Goal: Transaction & Acquisition: Purchase product/service

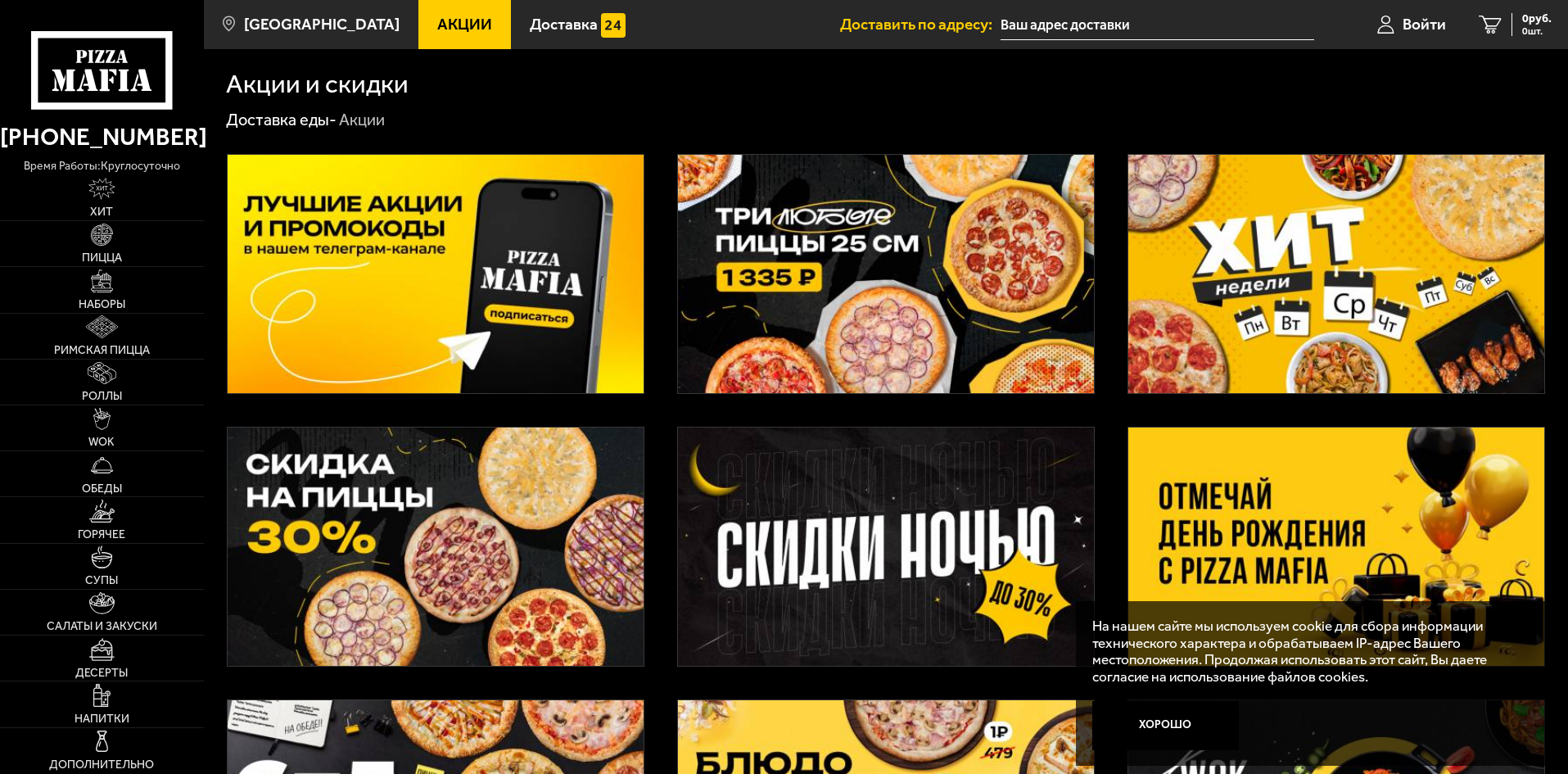
click at [942, 280] on img at bounding box center [886, 274] width 416 height 238
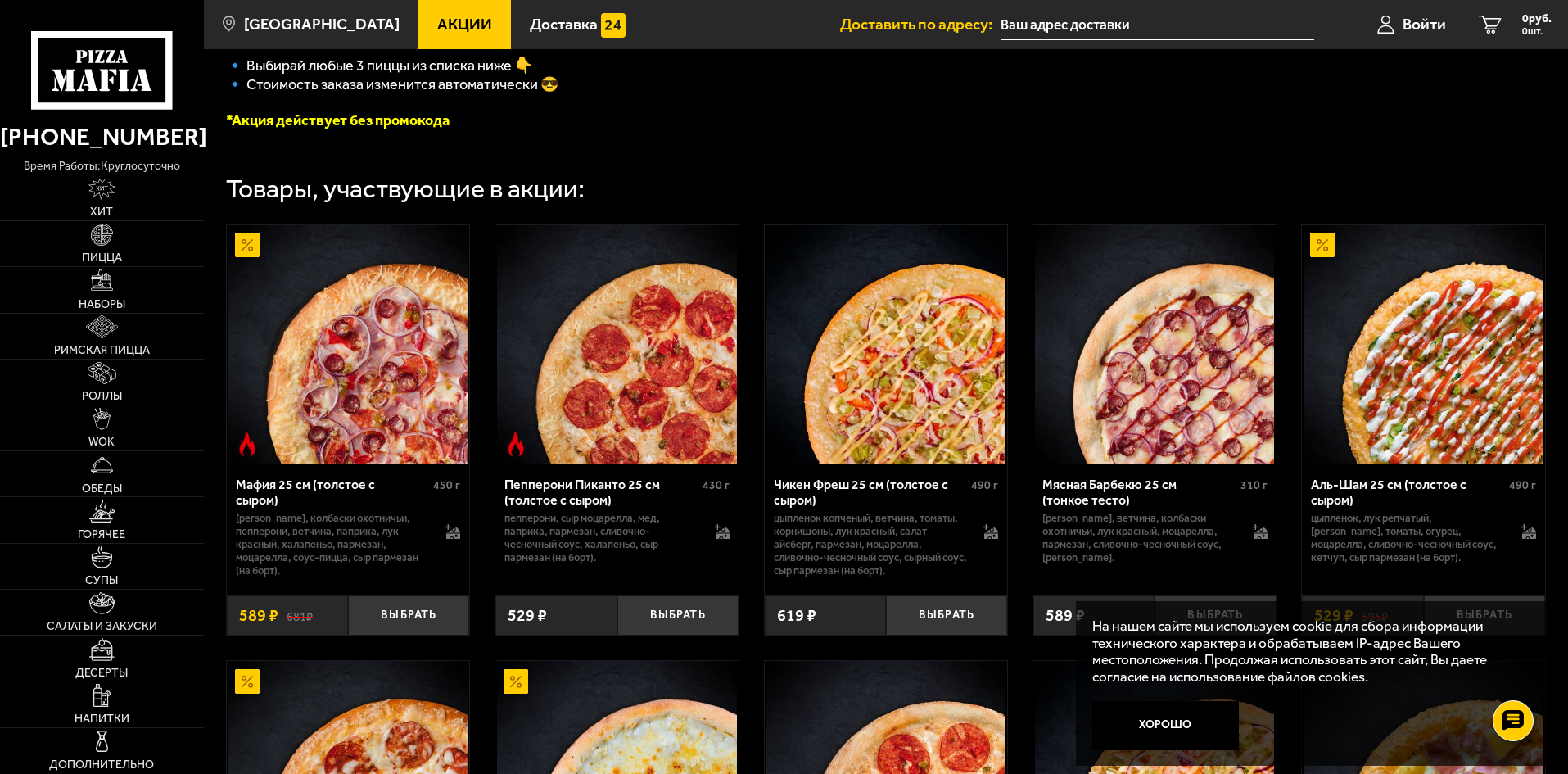
scroll to position [491, 0]
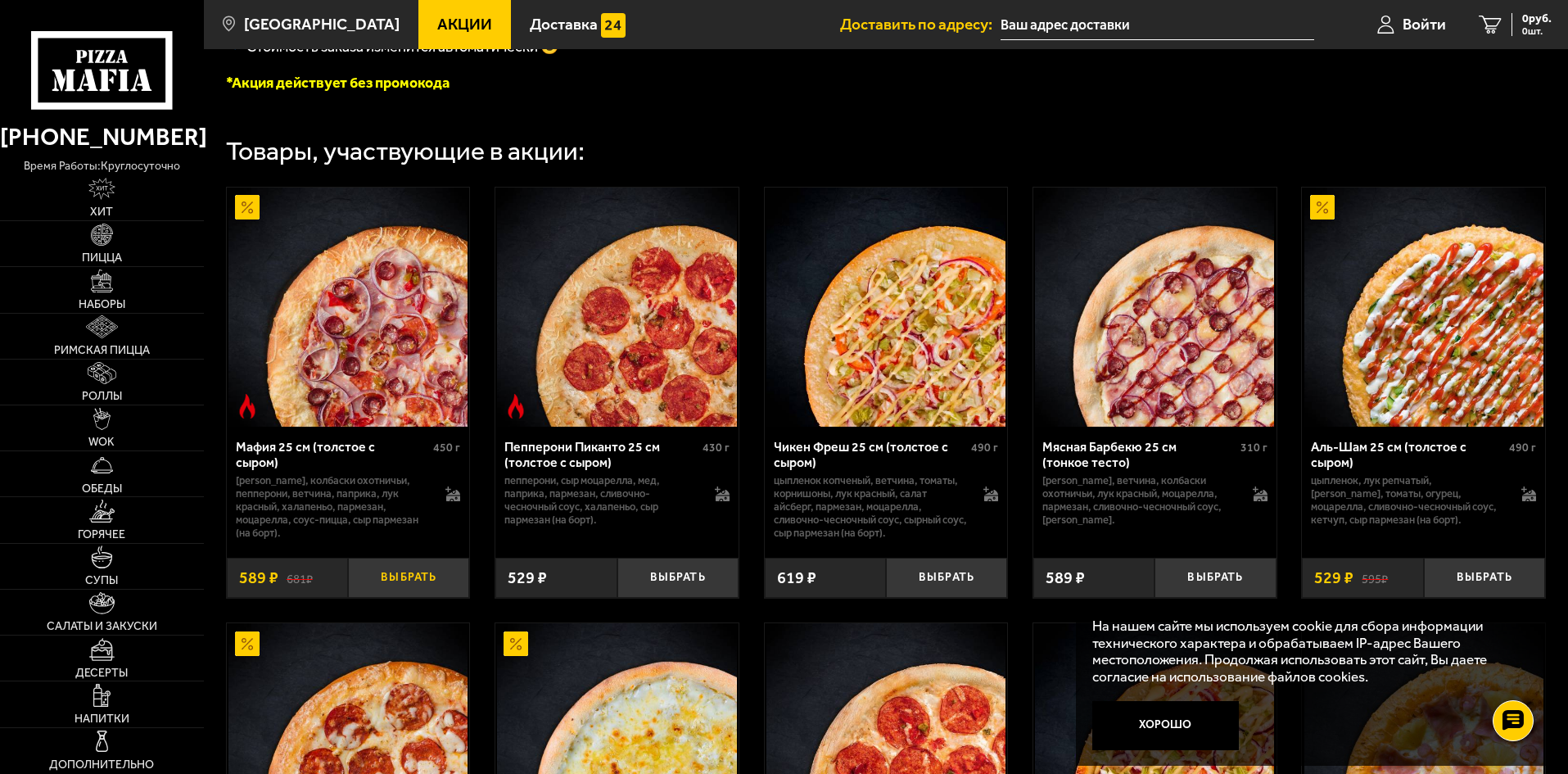
click at [391, 584] on button "Выбрать" at bounding box center [408, 578] width 121 height 40
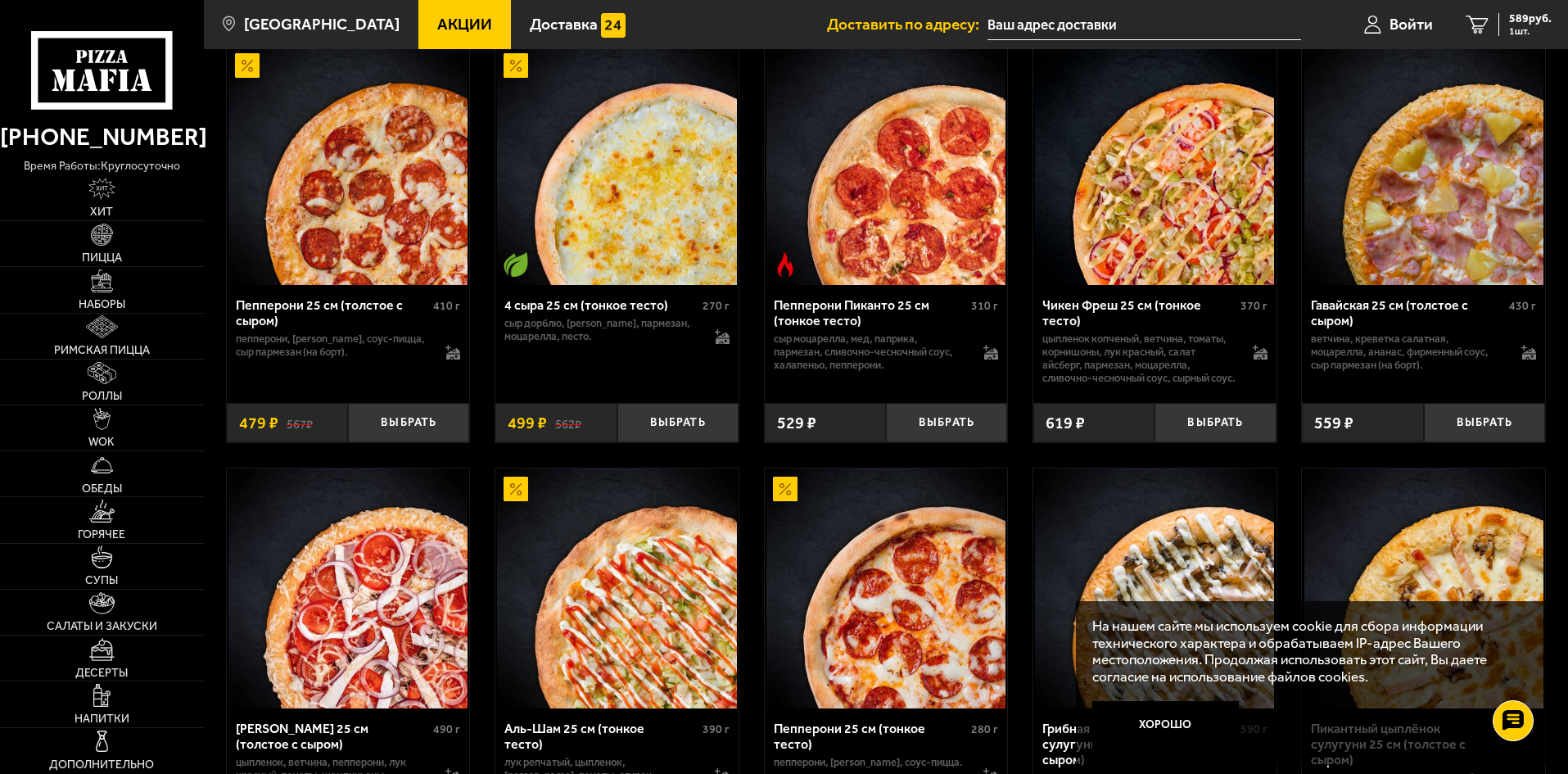
scroll to position [1064, 0]
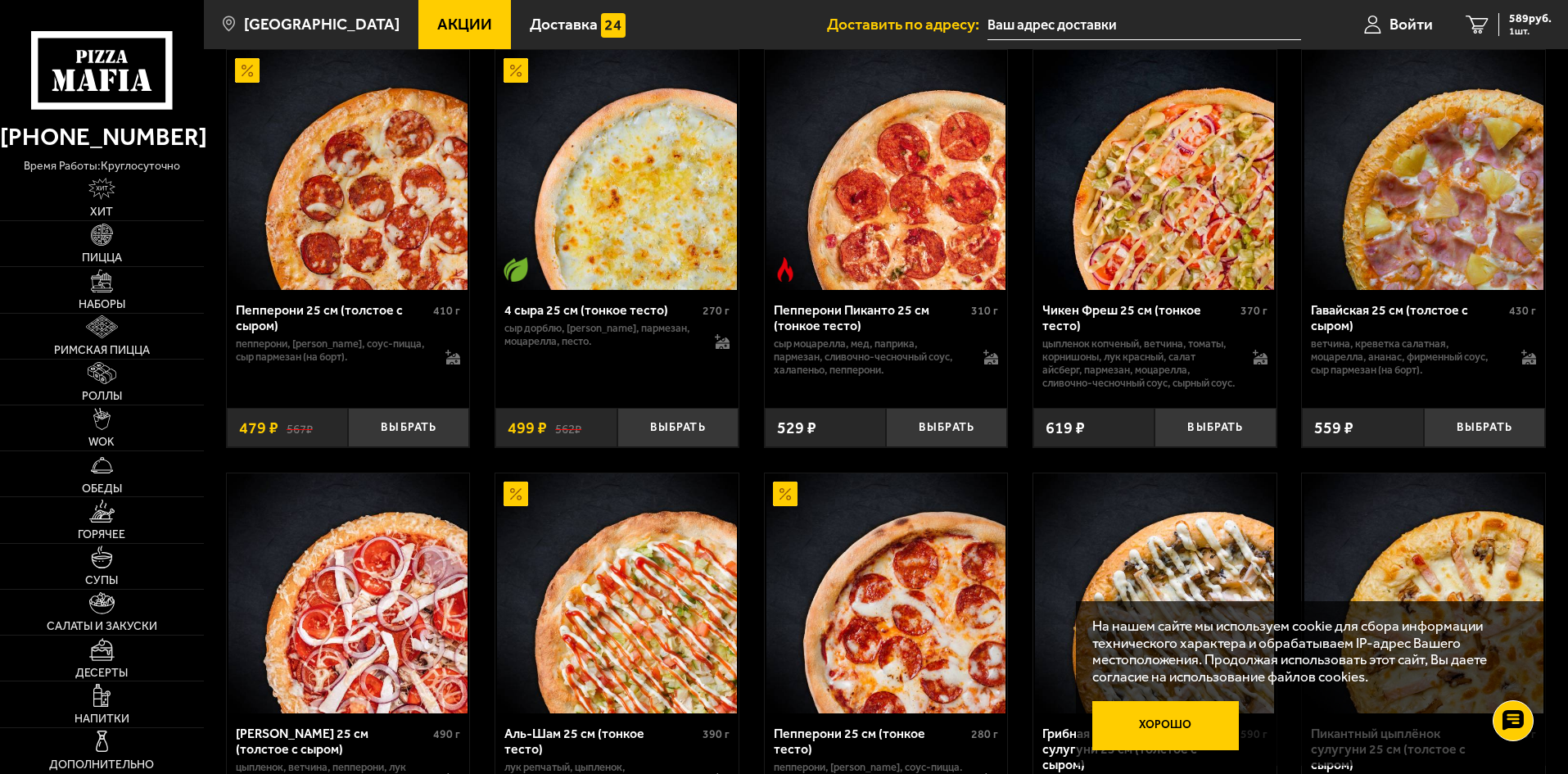
click at [1226, 731] on button "Хорошо" at bounding box center [1165, 725] width 147 height 49
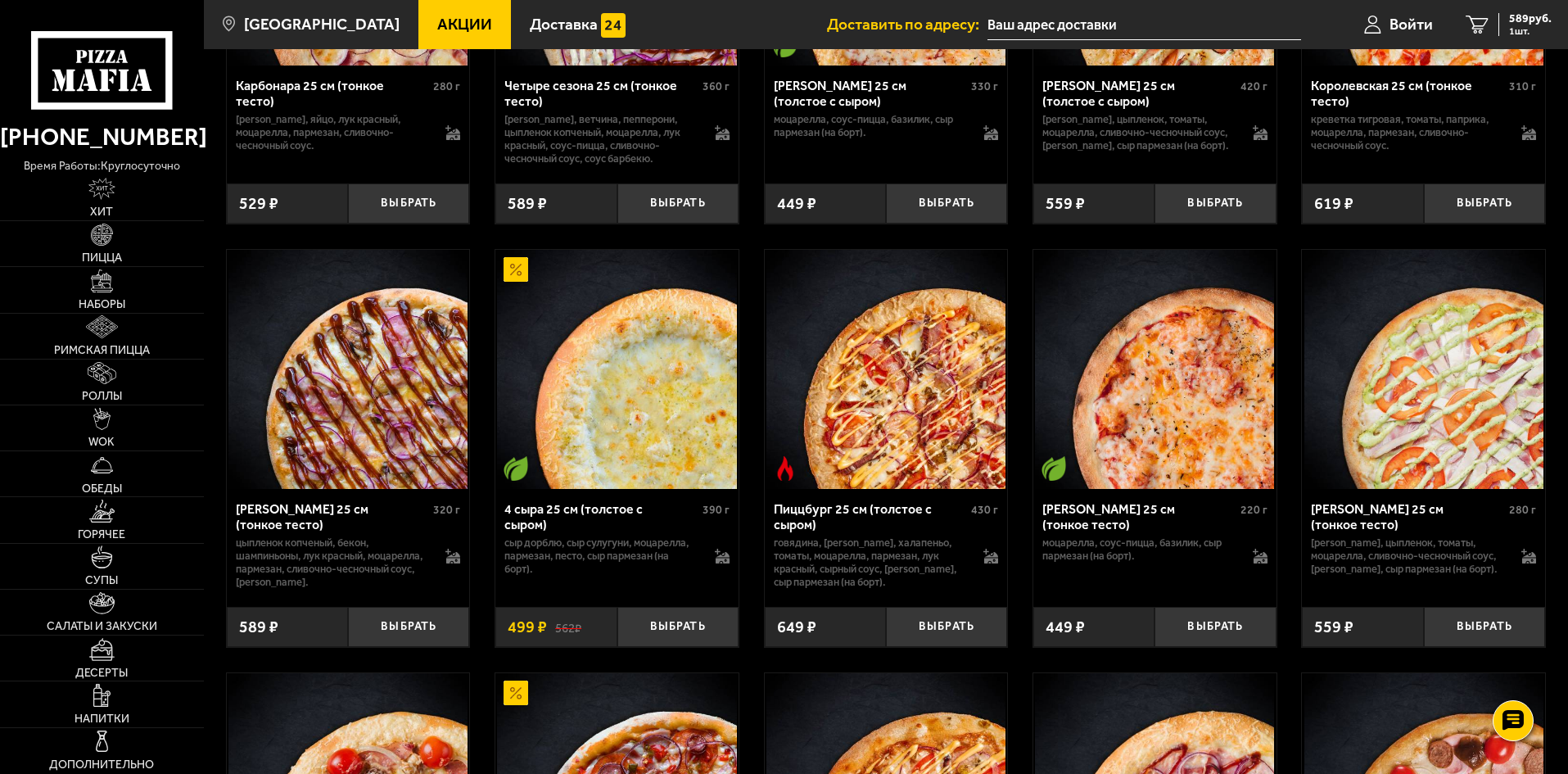
scroll to position [3930, 0]
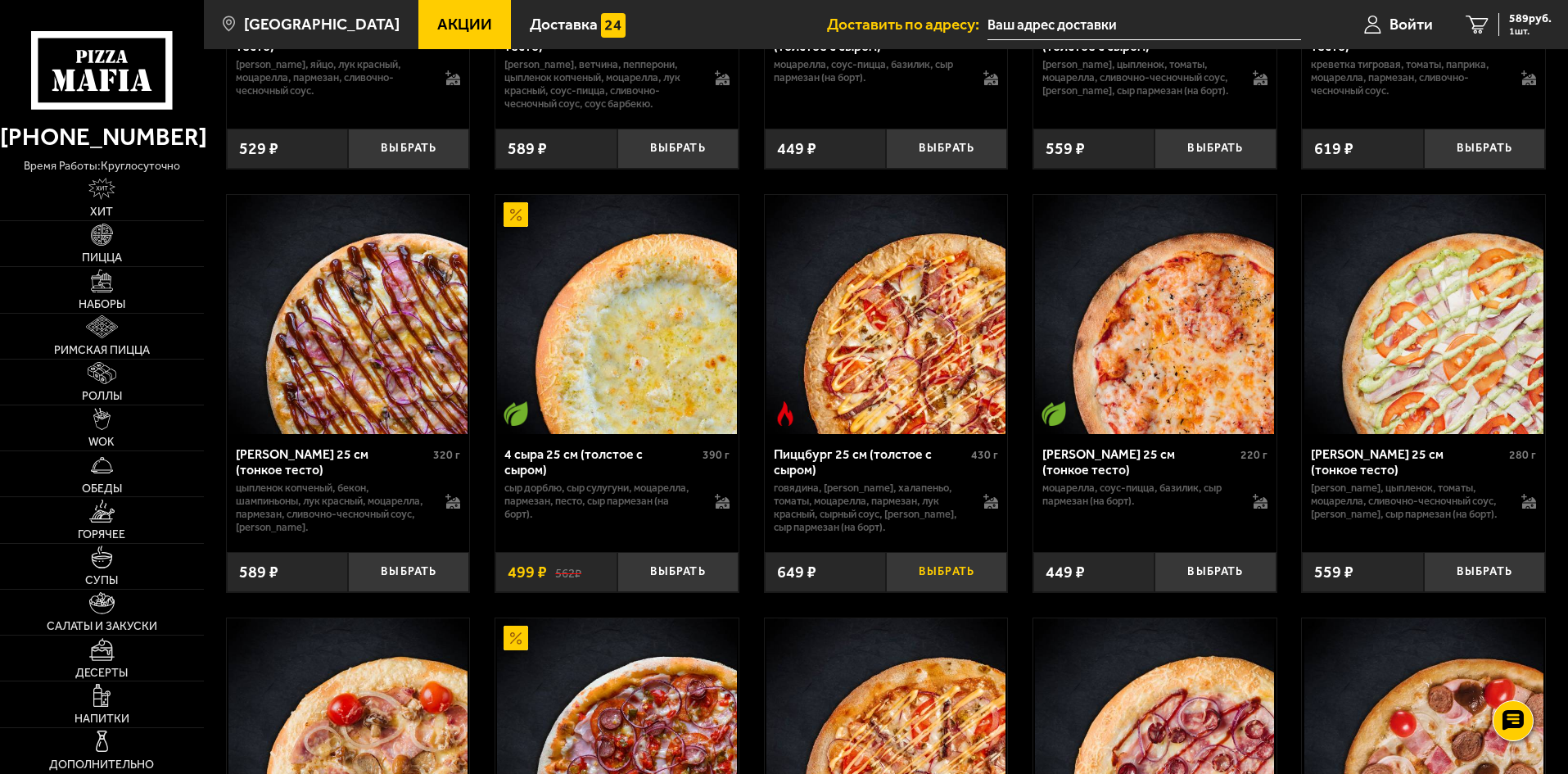
click at [924, 592] on button "Выбрать" at bounding box center [946, 572] width 121 height 40
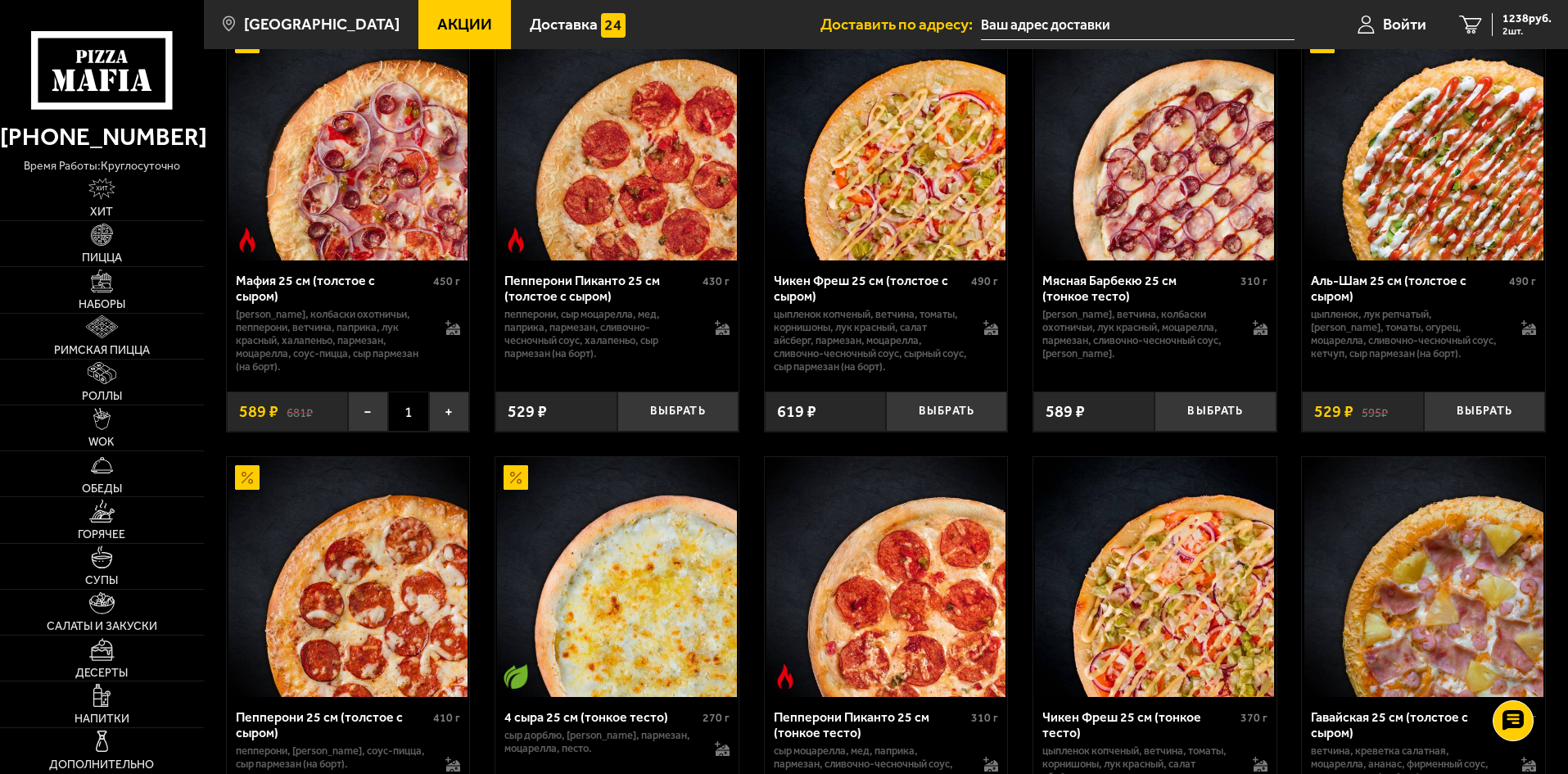
scroll to position [655, 0]
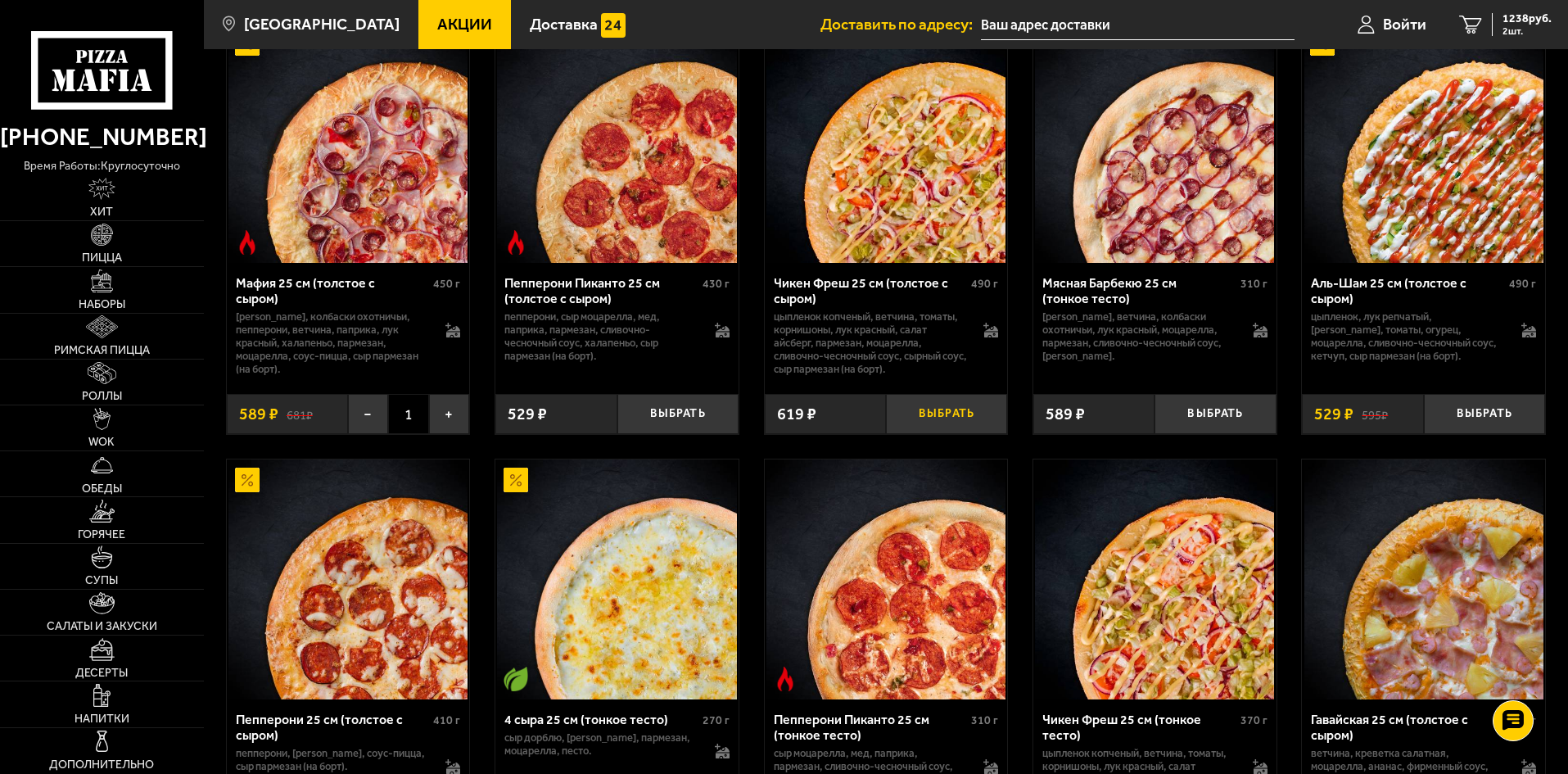
click at [994, 414] on button "Выбрать" at bounding box center [946, 414] width 121 height 40
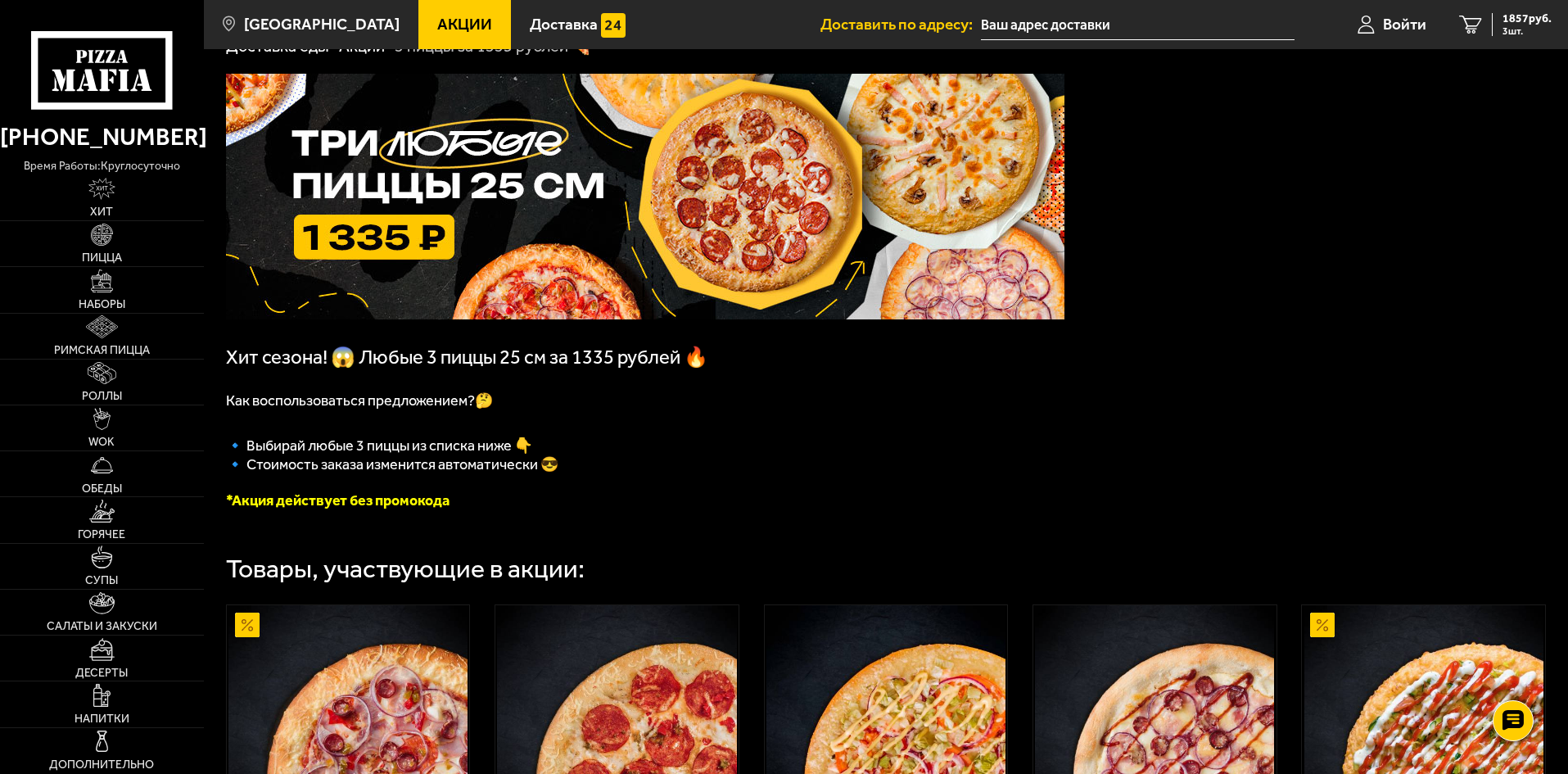
scroll to position [0, 0]
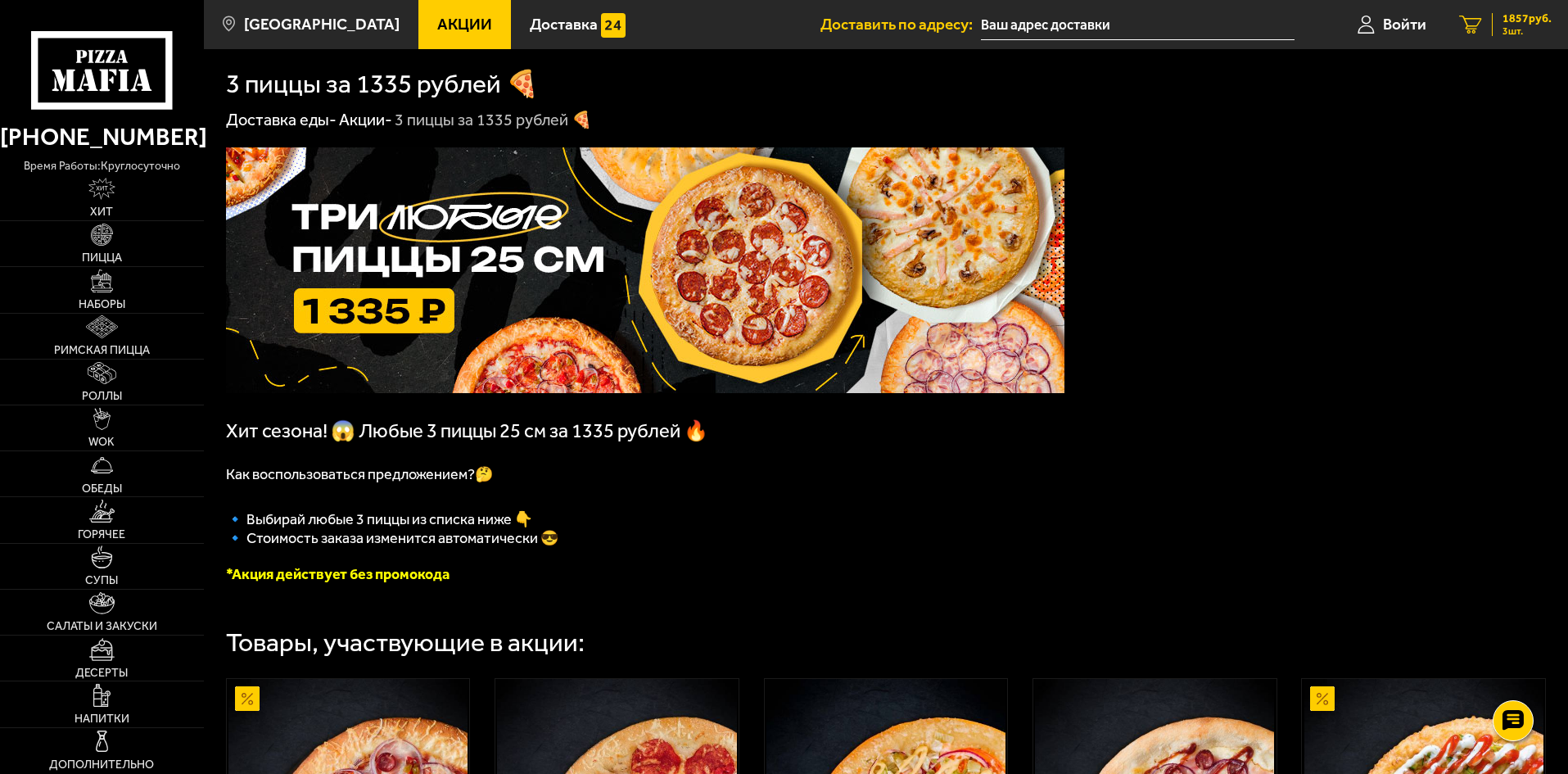
click at [1474, 21] on icon "3" at bounding box center [1470, 25] width 23 height 19
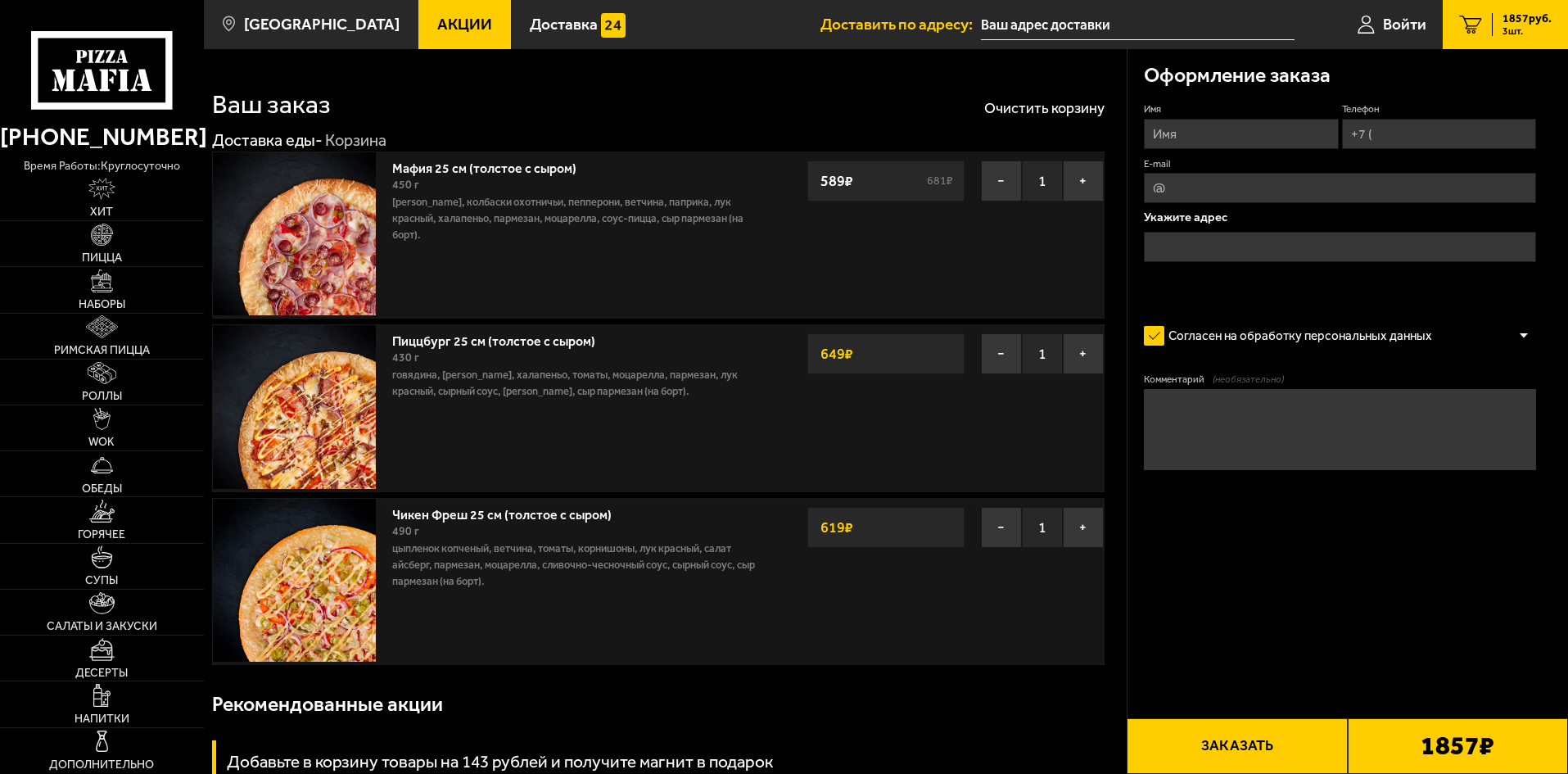
click at [1261, 129] on input "Имя" at bounding box center [1241, 134] width 194 height 30
type input "[PERSON_NAME]"
click at [1488, 130] on input "Телефон" at bounding box center [1439, 134] width 194 height 30
type input "[PHONE_NUMBER]"
click at [1389, 236] on input "text" at bounding box center [1340, 247] width 392 height 30
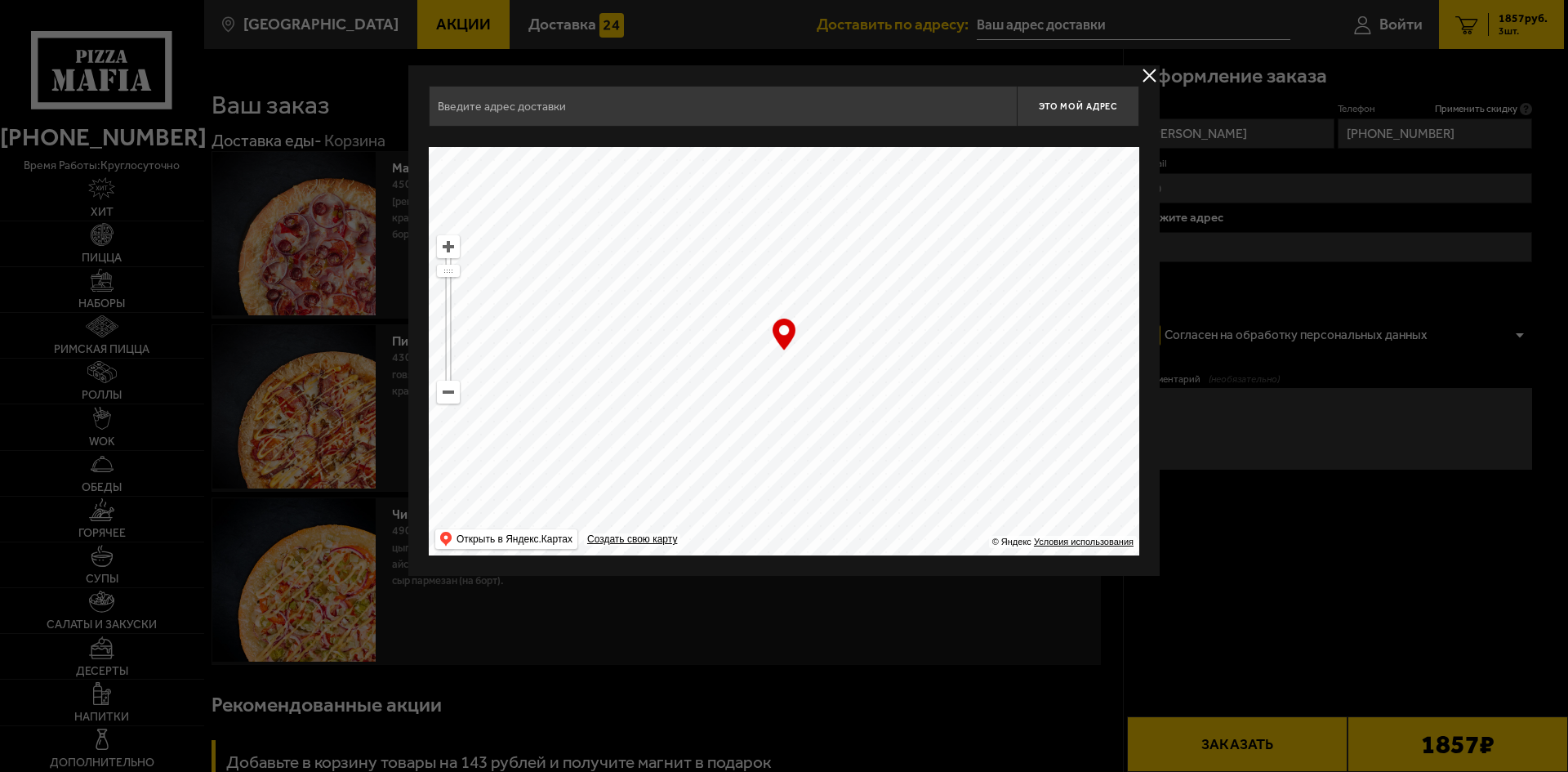
drag, startPoint x: 868, startPoint y: 316, endPoint x: 1164, endPoint y: 372, distance: 301.3
click at [1133, 480] on ymaps at bounding box center [784, 350] width 710 height 408
drag, startPoint x: 643, startPoint y: 282, endPoint x: 1259, endPoint y: 295, distance: 616.1
click at [1105, 326] on ymaps at bounding box center [784, 350] width 710 height 408
drag, startPoint x: 672, startPoint y: 268, endPoint x: 1341, endPoint y: 363, distance: 675.7
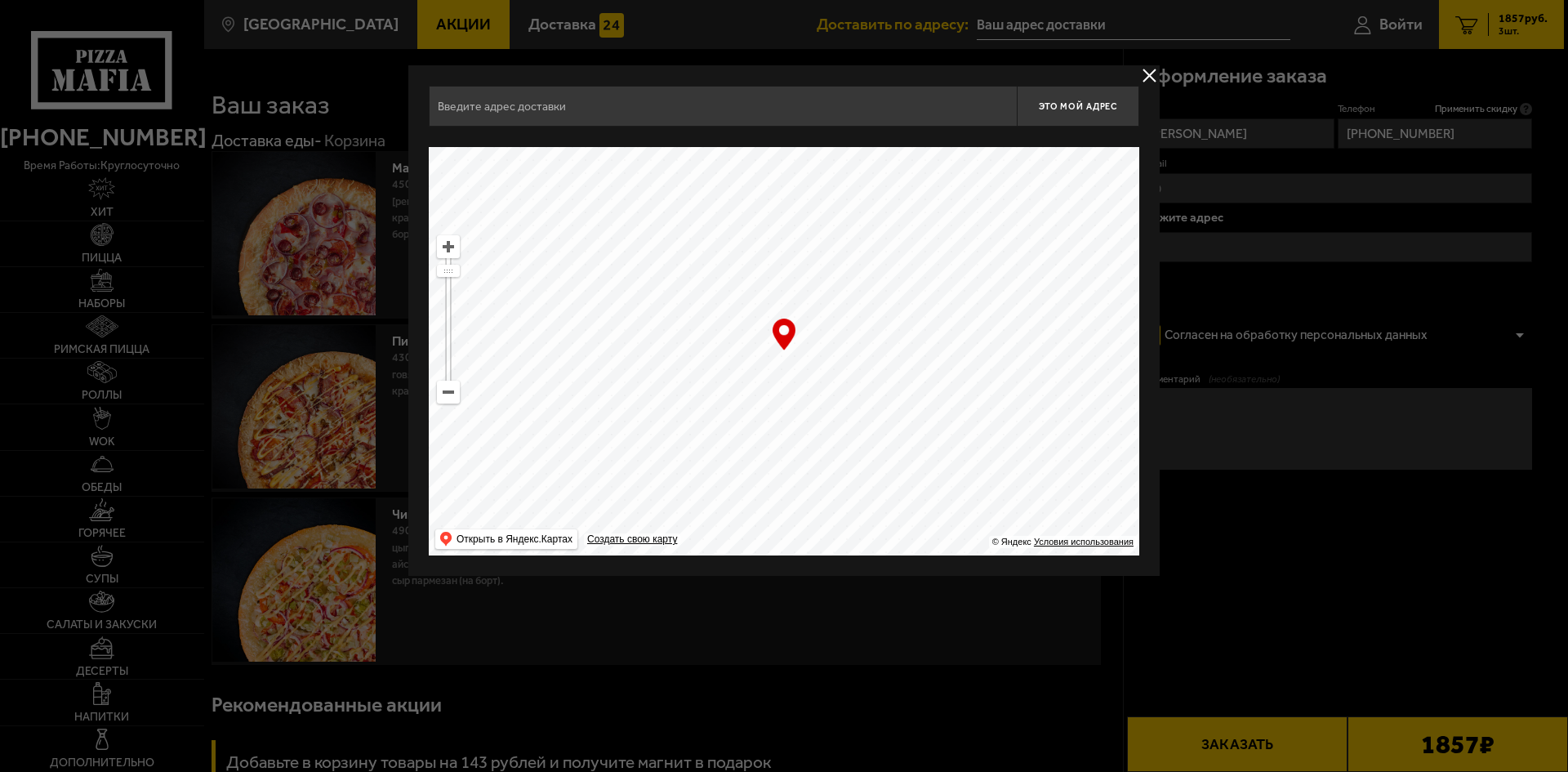
click at [1273, 372] on main "[GEOGRAPHIC_DATA] Все Акции Доставка Личный кабинет Акции Доставка Доставить по…" at bounding box center [884, 649] width 1361 height 1300
type input "[STREET_ADDRESS]"
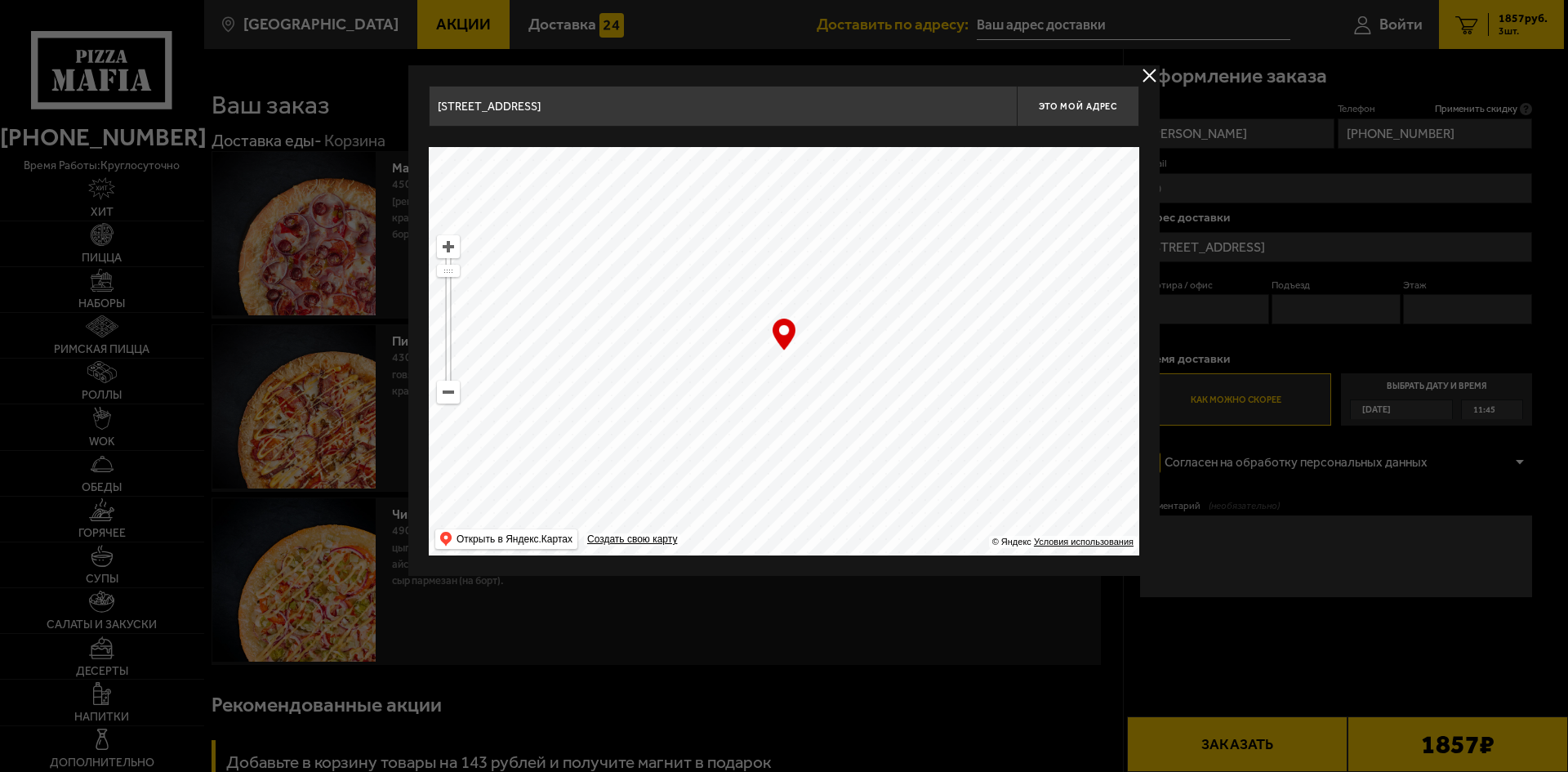
drag, startPoint x: 750, startPoint y: 308, endPoint x: 1064, endPoint y: 344, distance: 316.1
click at [1053, 340] on ymaps at bounding box center [784, 350] width 710 height 408
drag, startPoint x: 559, startPoint y: 277, endPoint x: 960, endPoint y: 317, distance: 403.0
click at [1034, 322] on ymaps at bounding box center [784, 350] width 710 height 408
type input "16-я линия [GEOGRAPHIC_DATA], 49"
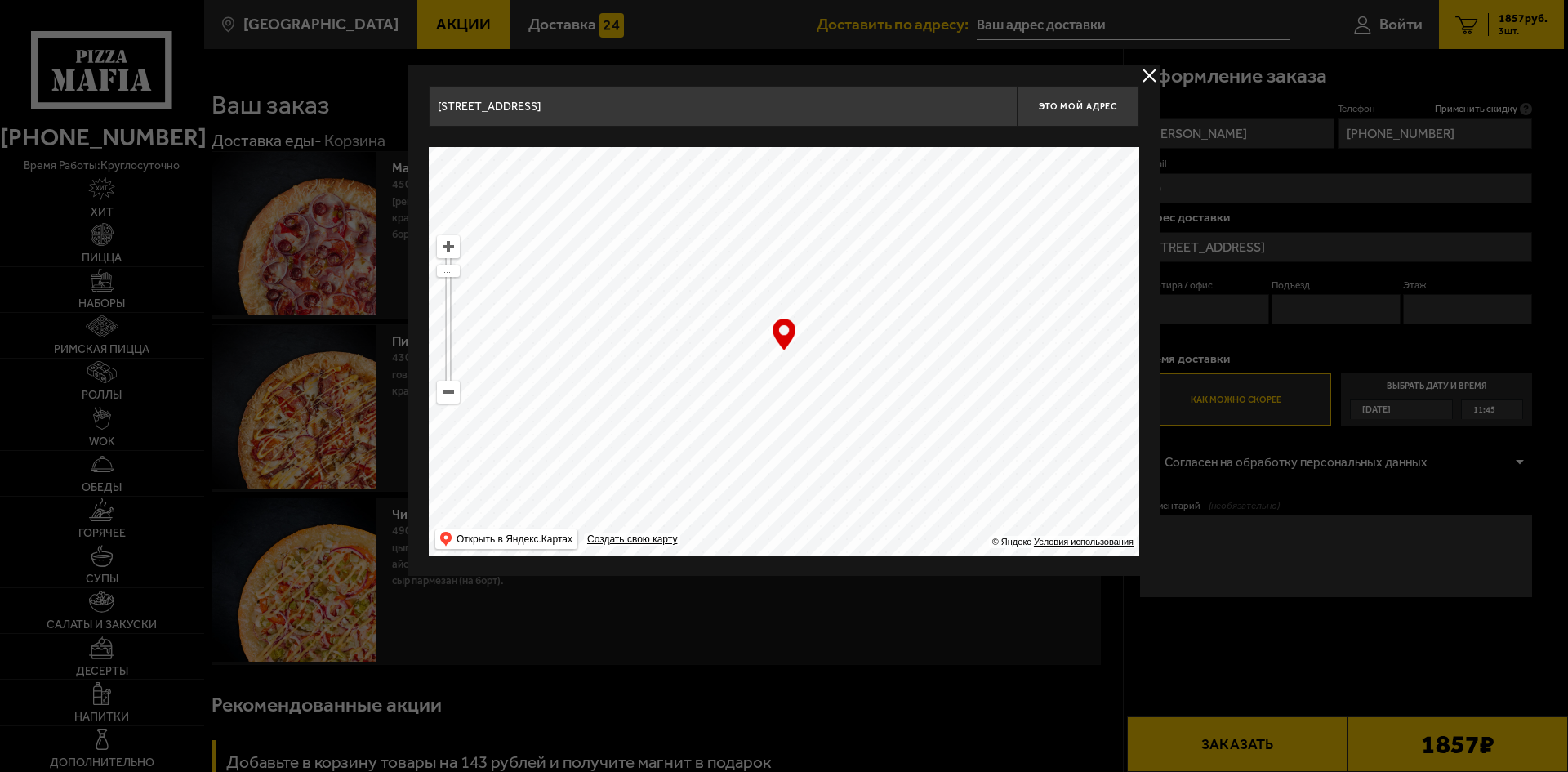
type input "16-я линия [GEOGRAPHIC_DATA], 49"
drag, startPoint x: 561, startPoint y: 308, endPoint x: 1056, endPoint y: 257, distance: 497.6
click at [1010, 223] on ymaps at bounding box center [784, 350] width 710 height 408
drag, startPoint x: 572, startPoint y: 323, endPoint x: 1062, endPoint y: 173, distance: 512.4
click at [1066, 161] on ymaps at bounding box center [784, 350] width 710 height 408
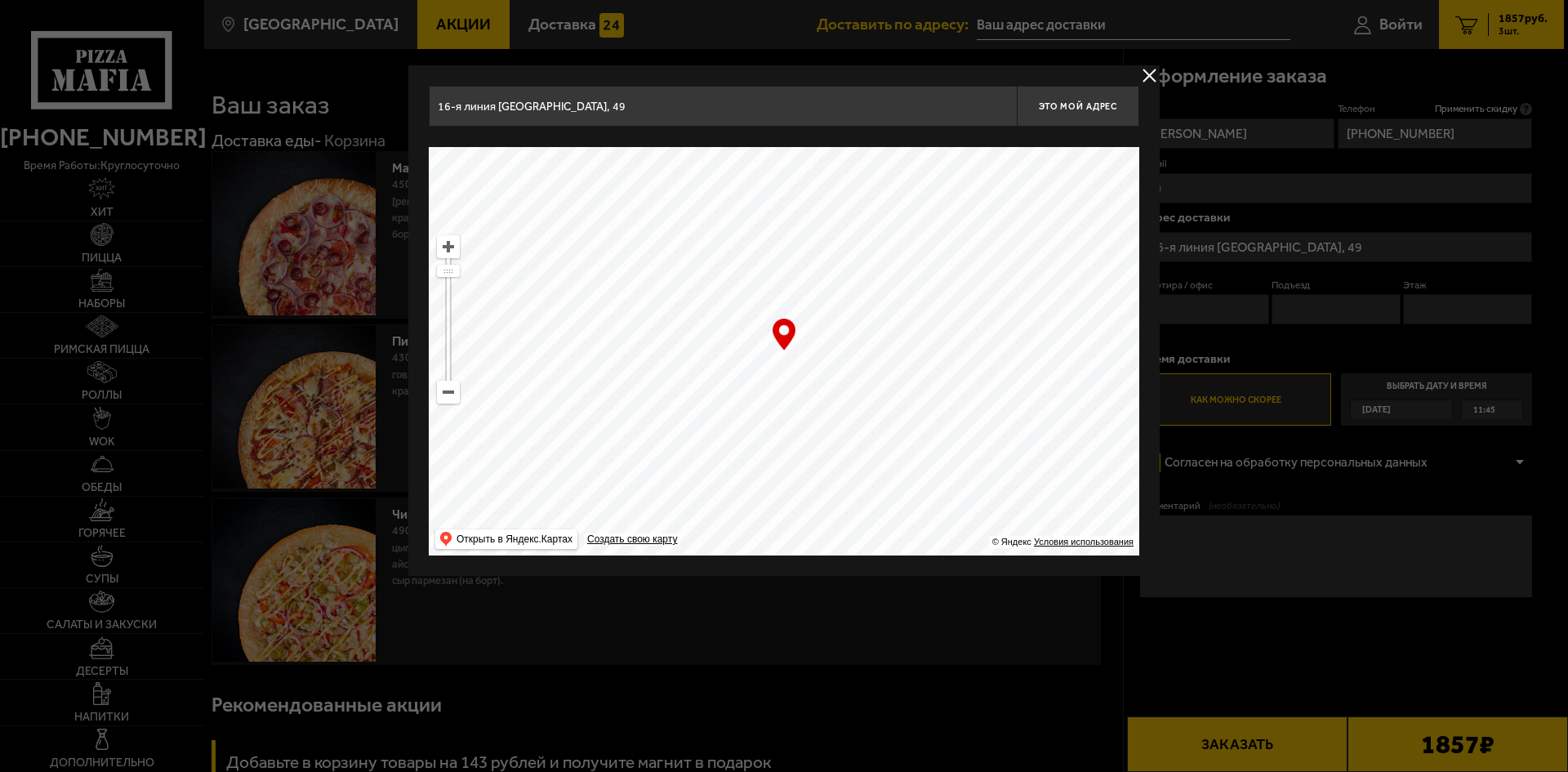
drag, startPoint x: 874, startPoint y: 308, endPoint x: 719, endPoint y: 418, distance: 190.1
click at [719, 418] on ymaps at bounding box center [784, 350] width 710 height 408
type input "[STREET_ADDRESS][PERSON_NAME]"
click at [1106, 108] on span "Это мой адрес" at bounding box center [1077, 107] width 79 height 11
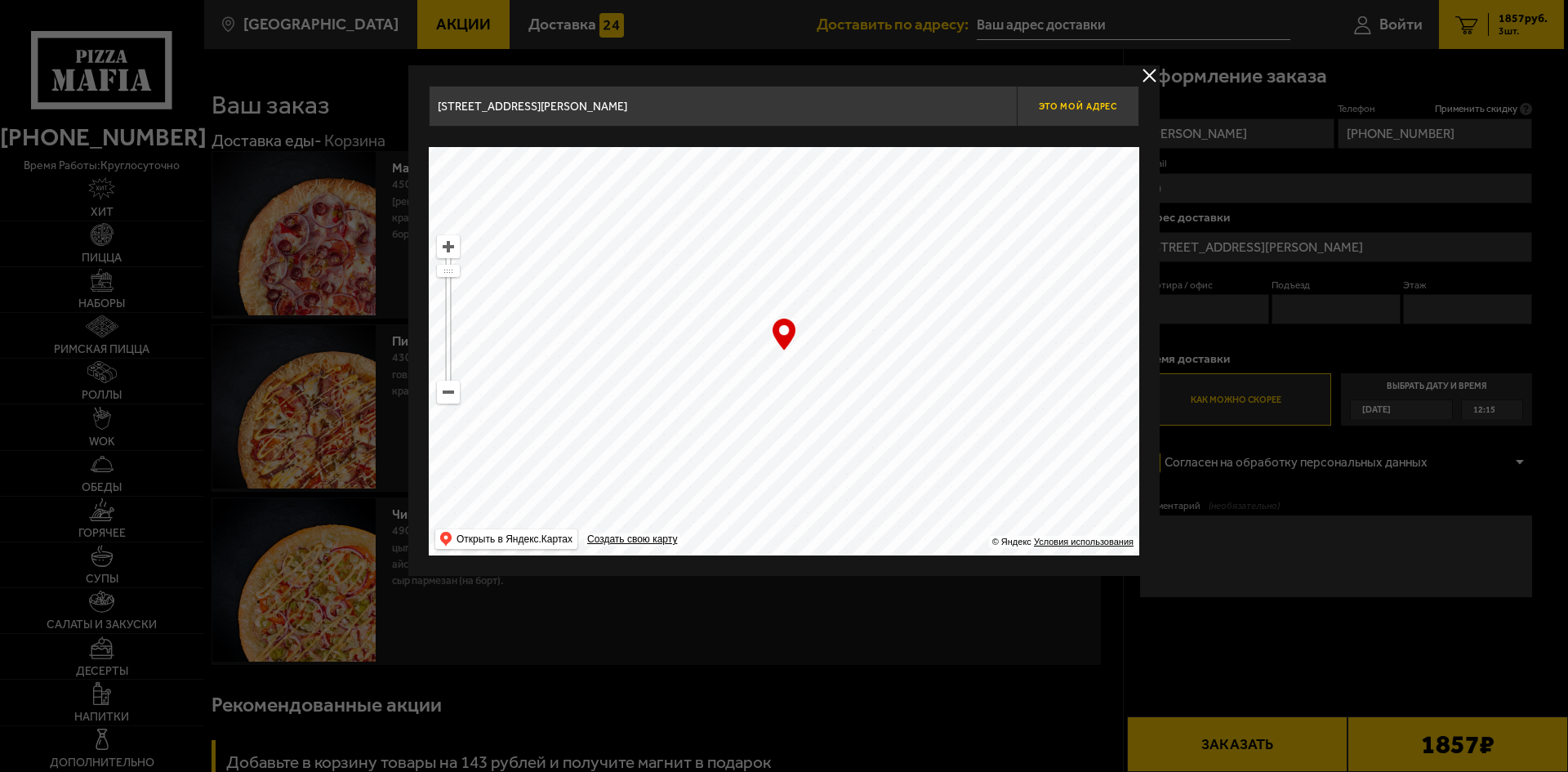
type input "[STREET_ADDRESS][PERSON_NAME]"
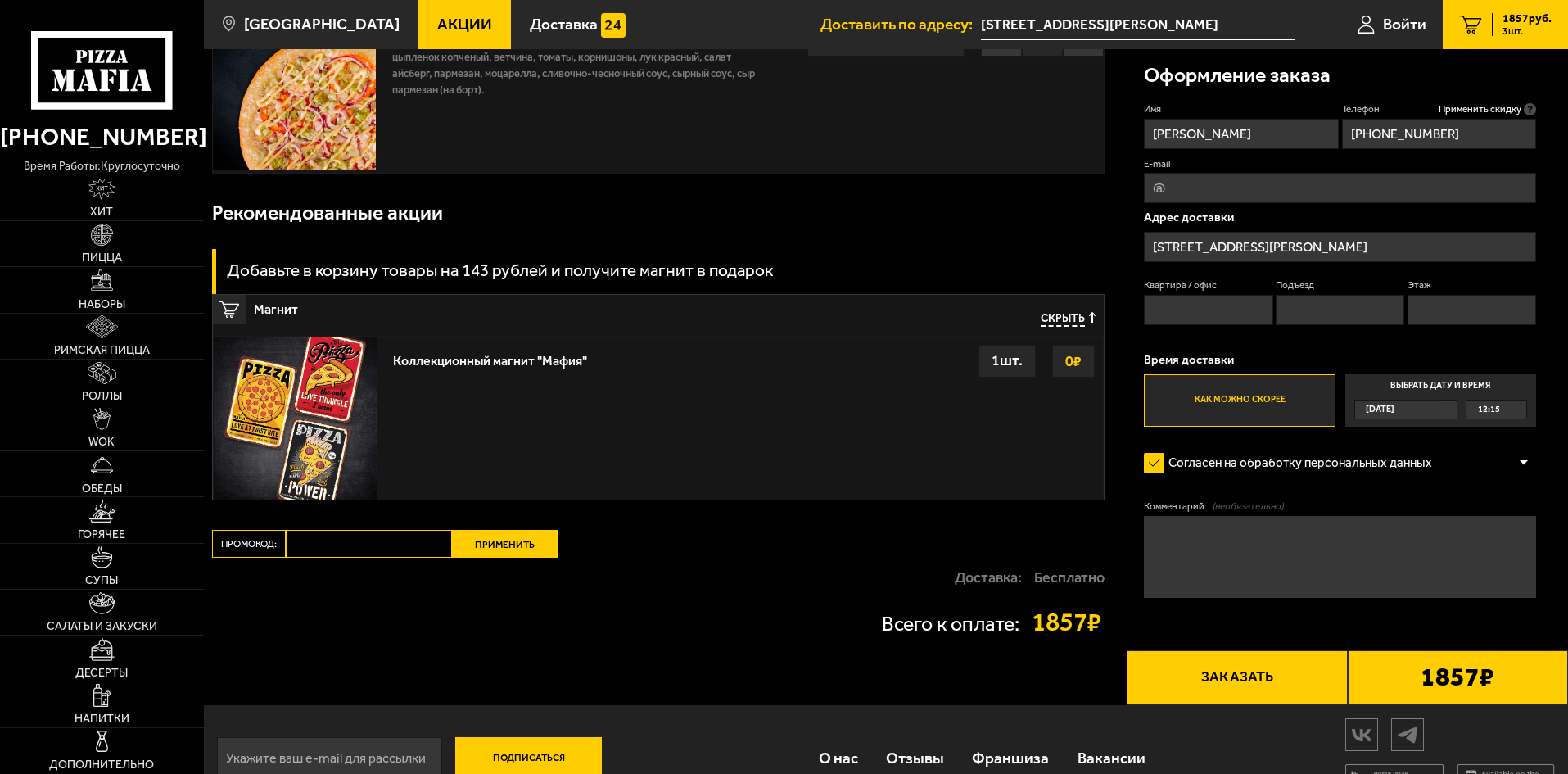
scroll to position [530, 0]
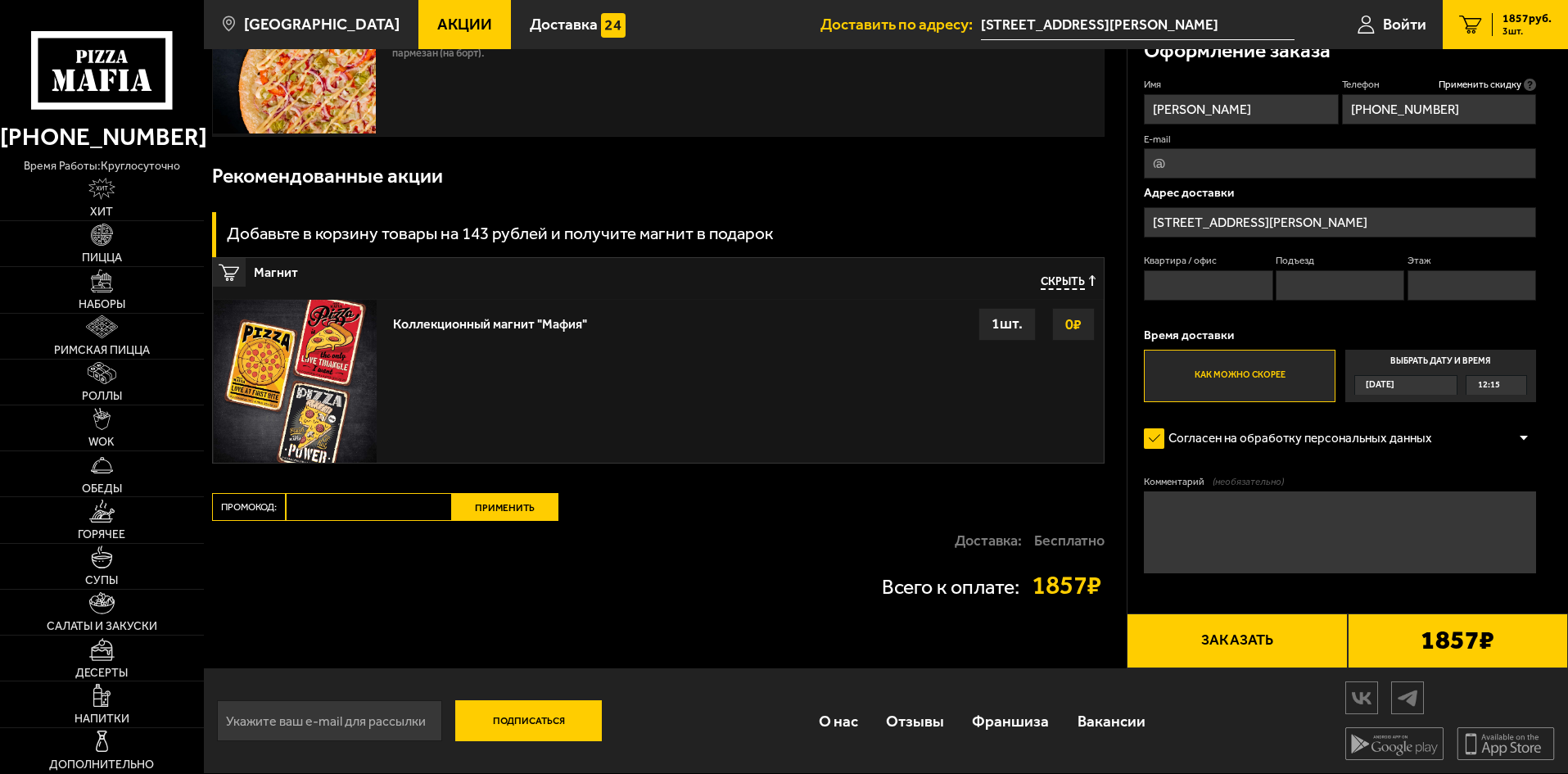
click at [655, 380] on div "Коллекционный магнит "Мафия" Выбрать 0 ₽ 1 шт." at bounding box center [744, 381] width 718 height 163
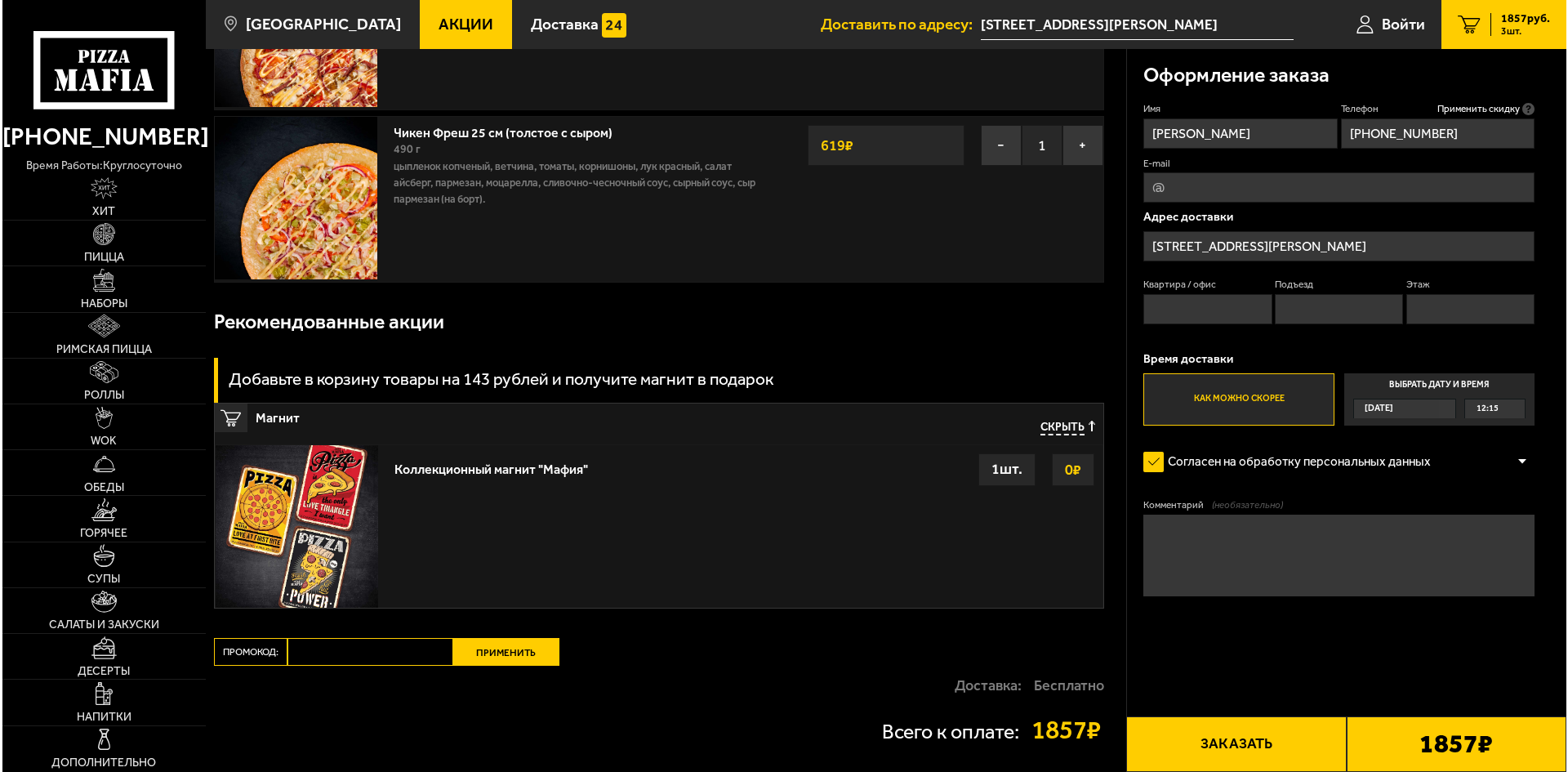
scroll to position [201, 0]
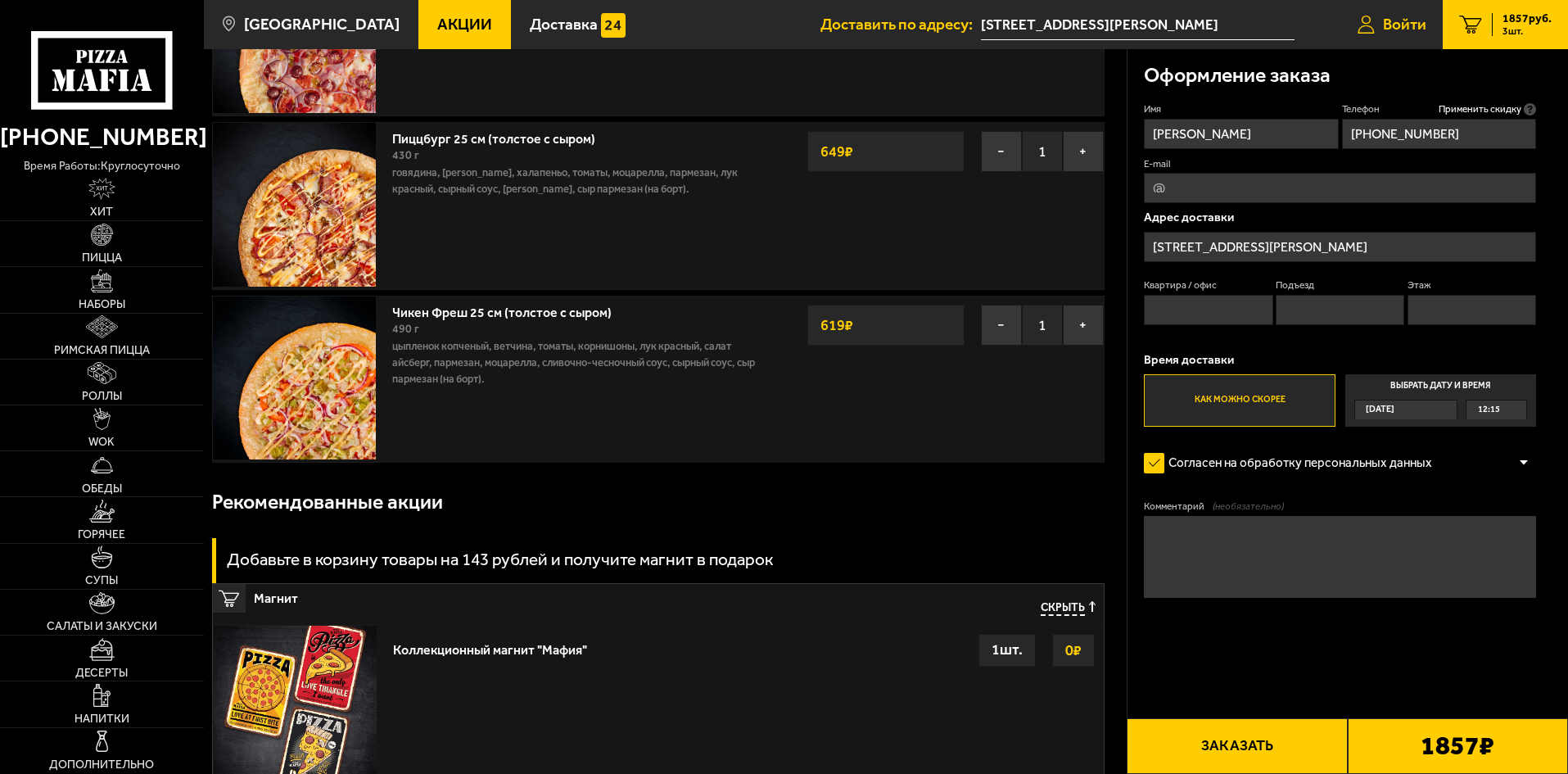
click at [1404, 16] on span "Войти" at bounding box center [1404, 24] width 43 height 16
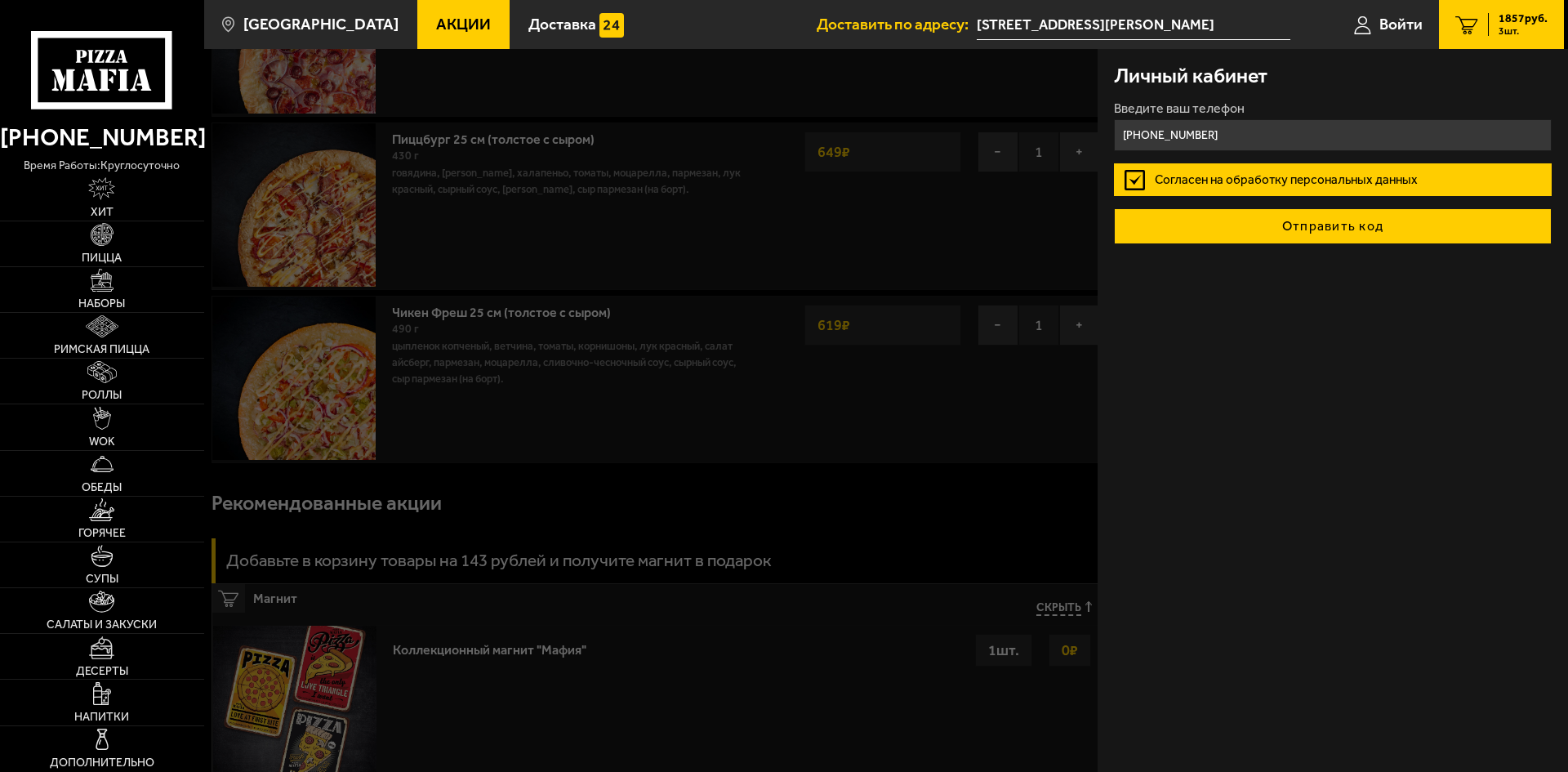
type input "[PHONE_NUMBER]"
click at [1296, 218] on button "Отправить код" at bounding box center [1333, 226] width 438 height 36
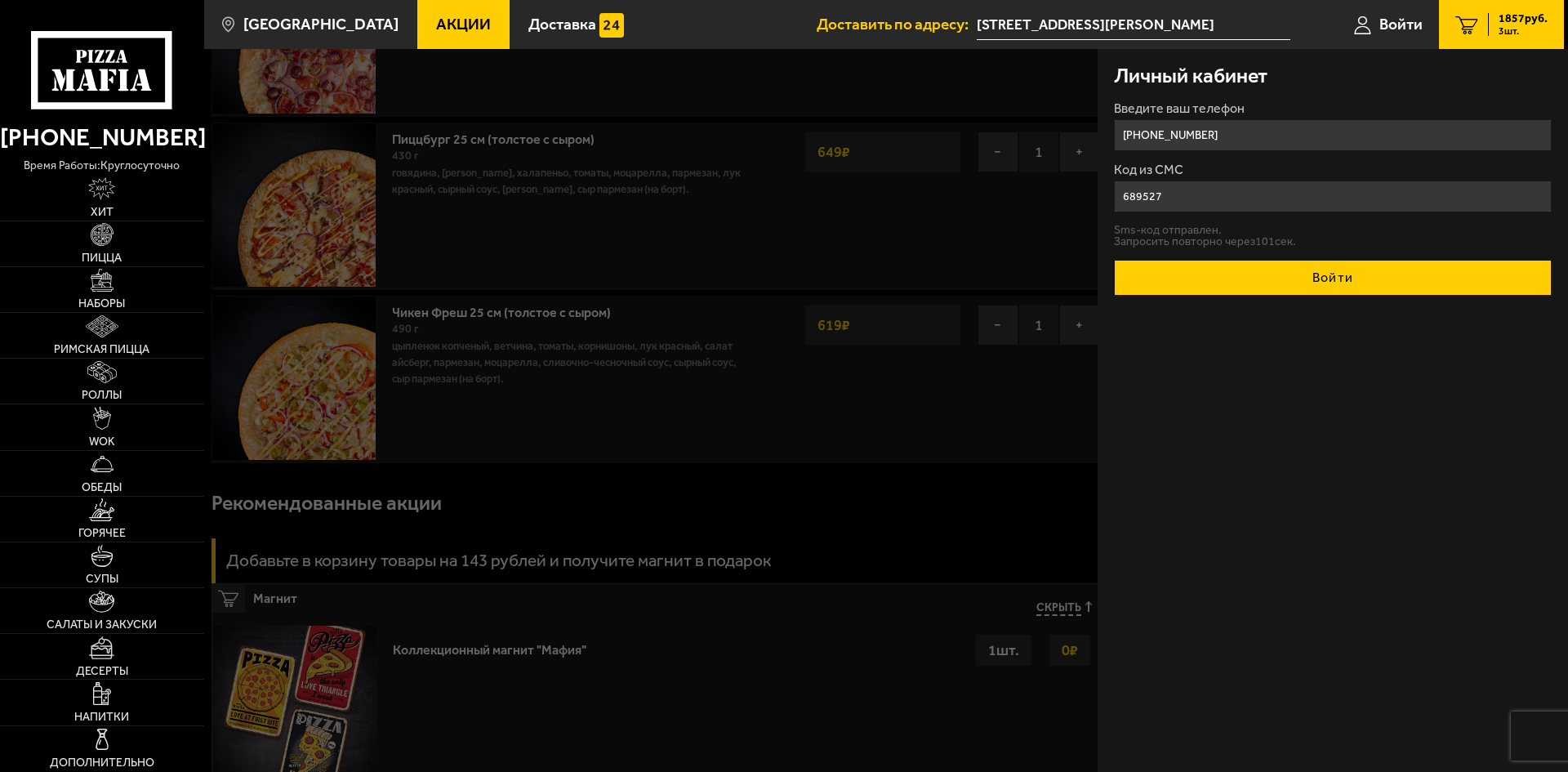
type input "689527"
click at [1397, 279] on button "Войти" at bounding box center [1333, 277] width 438 height 36
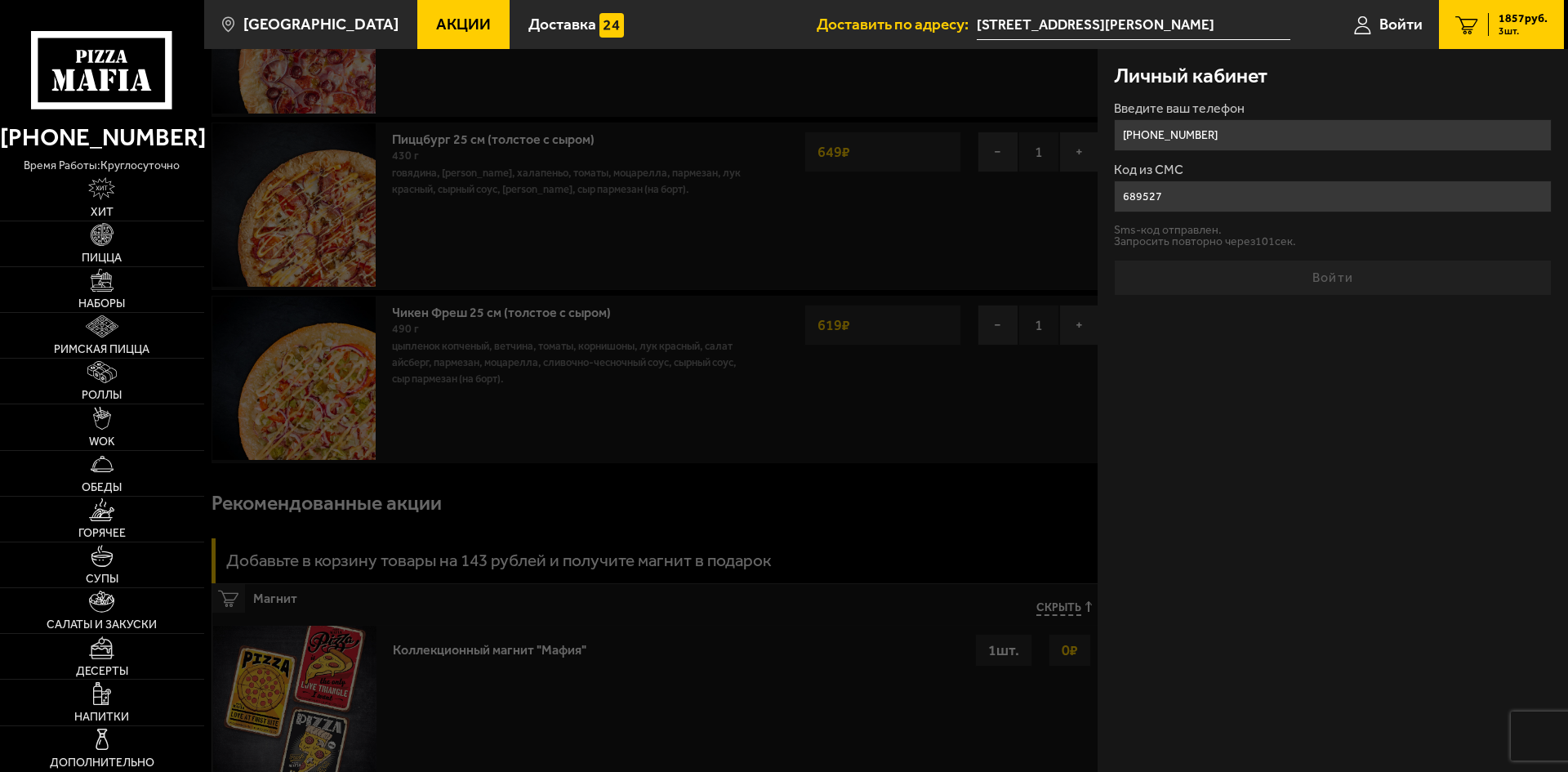
type input "[PHONE_NUMBER]"
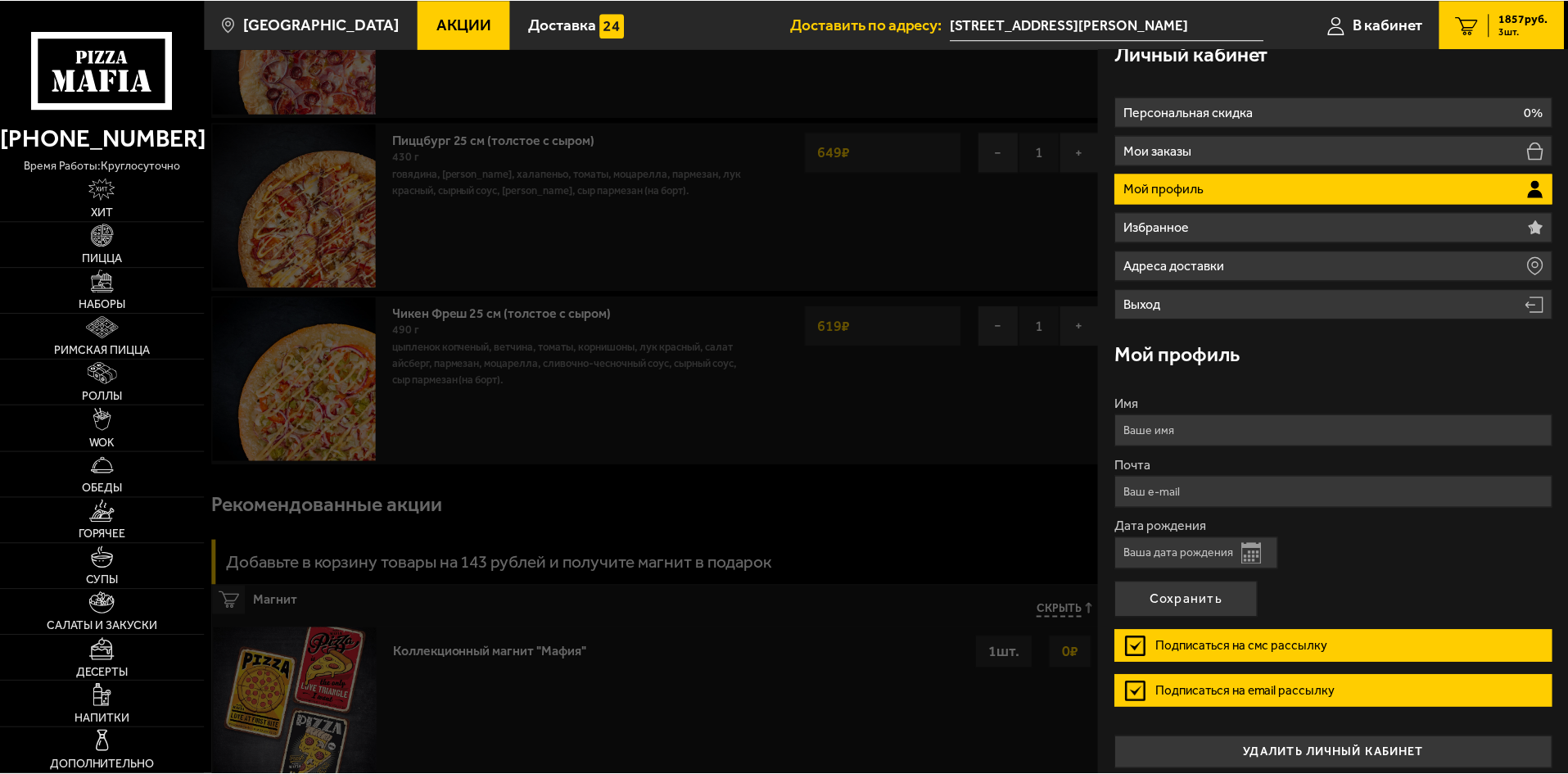
scroll to position [34, 0]
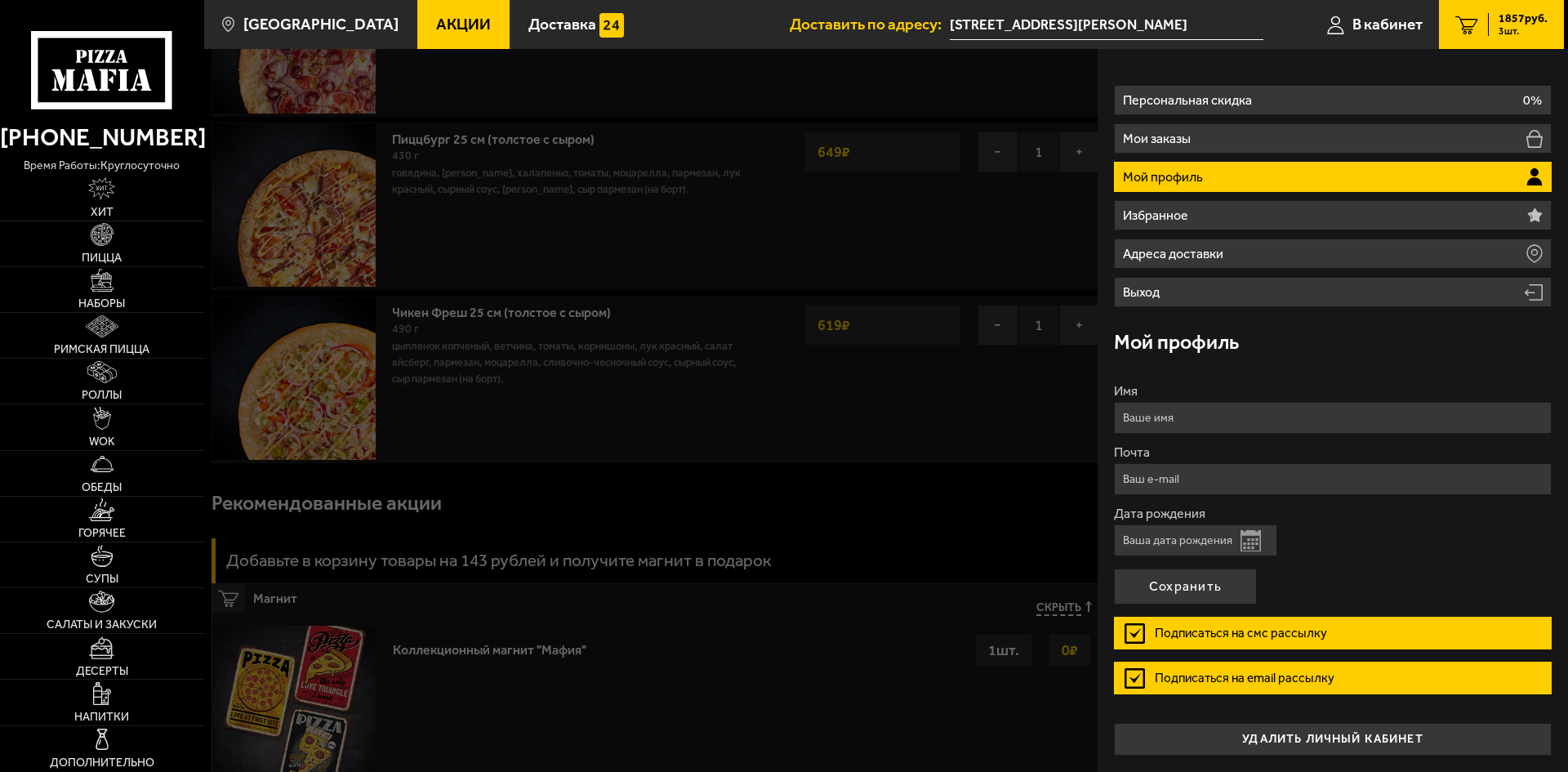
click at [1271, 423] on input "Имя" at bounding box center [1333, 418] width 438 height 32
type input "[PERSON_NAME]"
click at [1232, 545] on input "Дата рождения" at bounding box center [1196, 541] width 164 height 32
type input "[DATE]"
click at [1237, 579] on button "Сохранить" at bounding box center [1185, 586] width 143 height 36
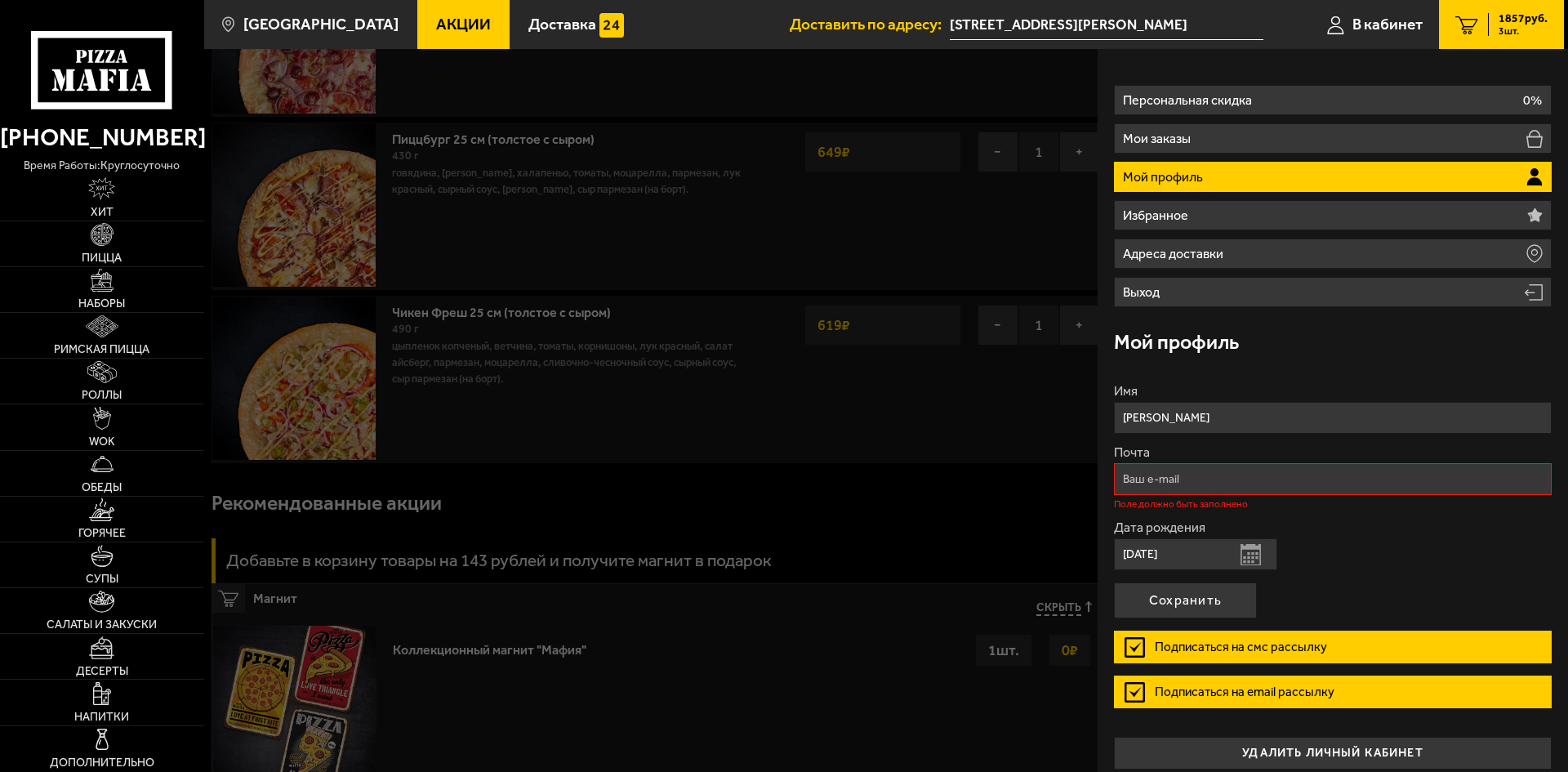
click at [1270, 485] on input "Почта" at bounding box center [1333, 479] width 438 height 32
type input "[EMAIL_ADDRESS][DOMAIN_NAME]"
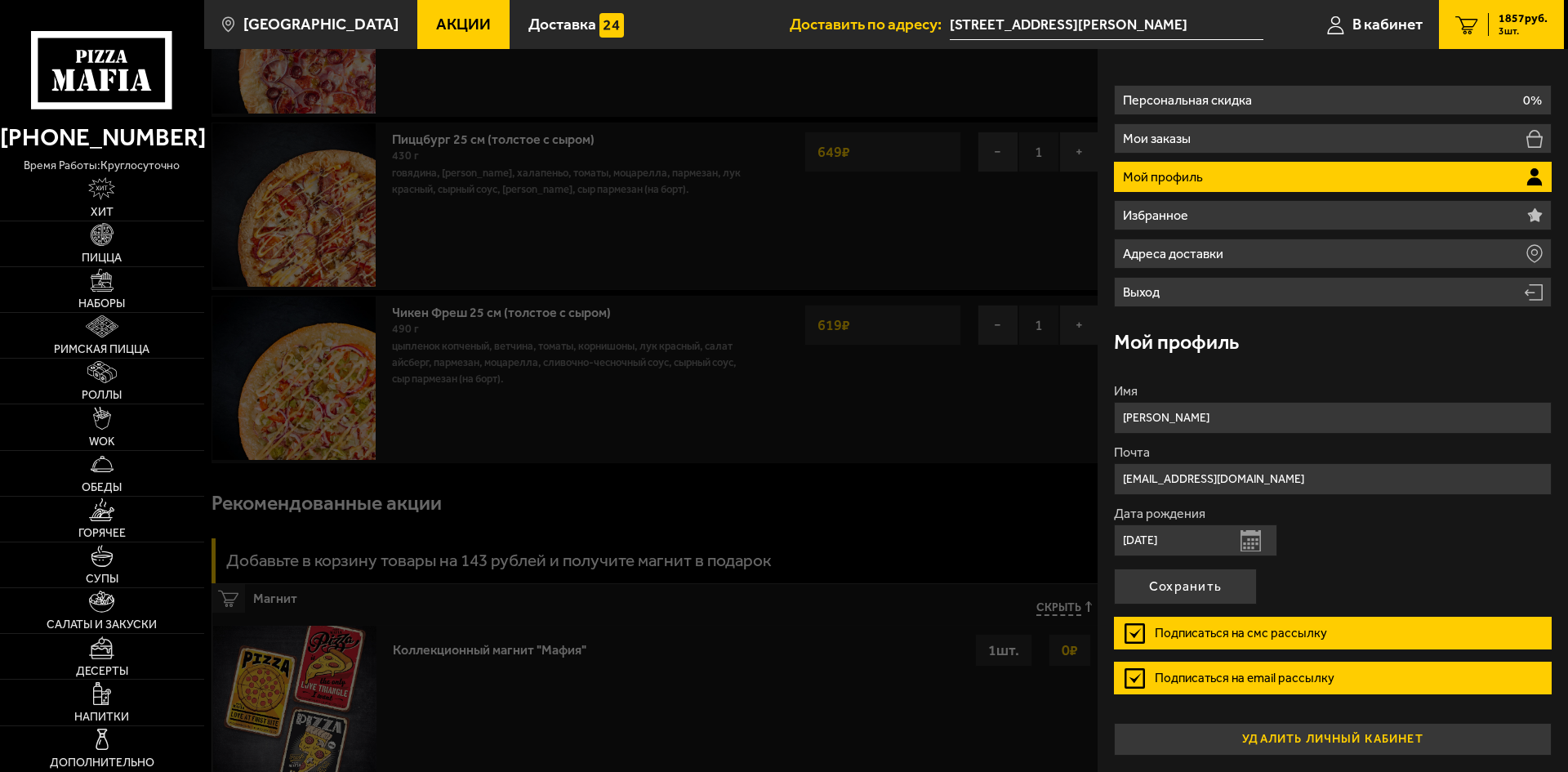
click at [1350, 741] on button "удалить личный кабинет" at bounding box center [1333, 739] width 438 height 33
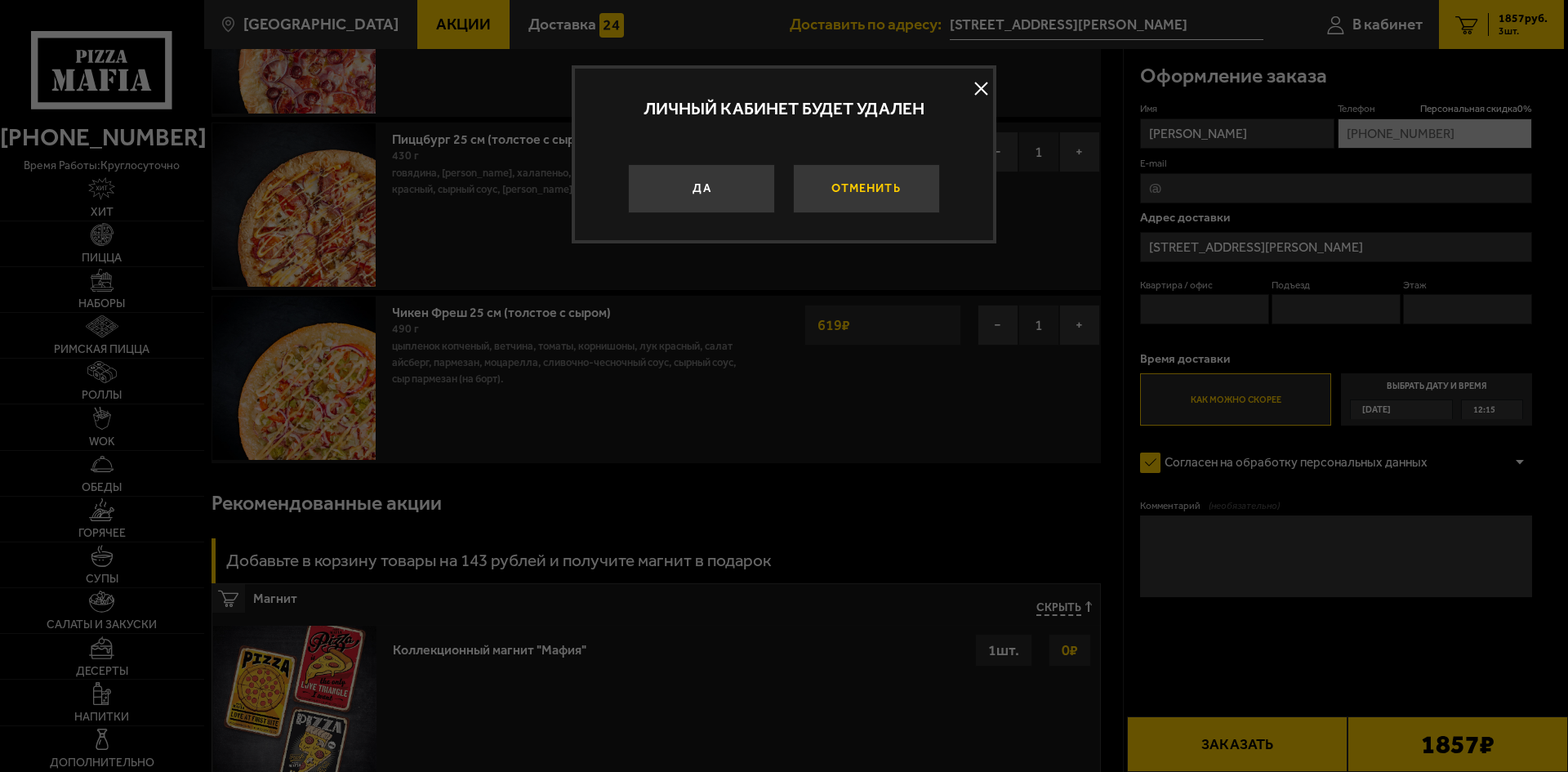
click at [836, 192] on button "Отменить" at bounding box center [866, 189] width 147 height 49
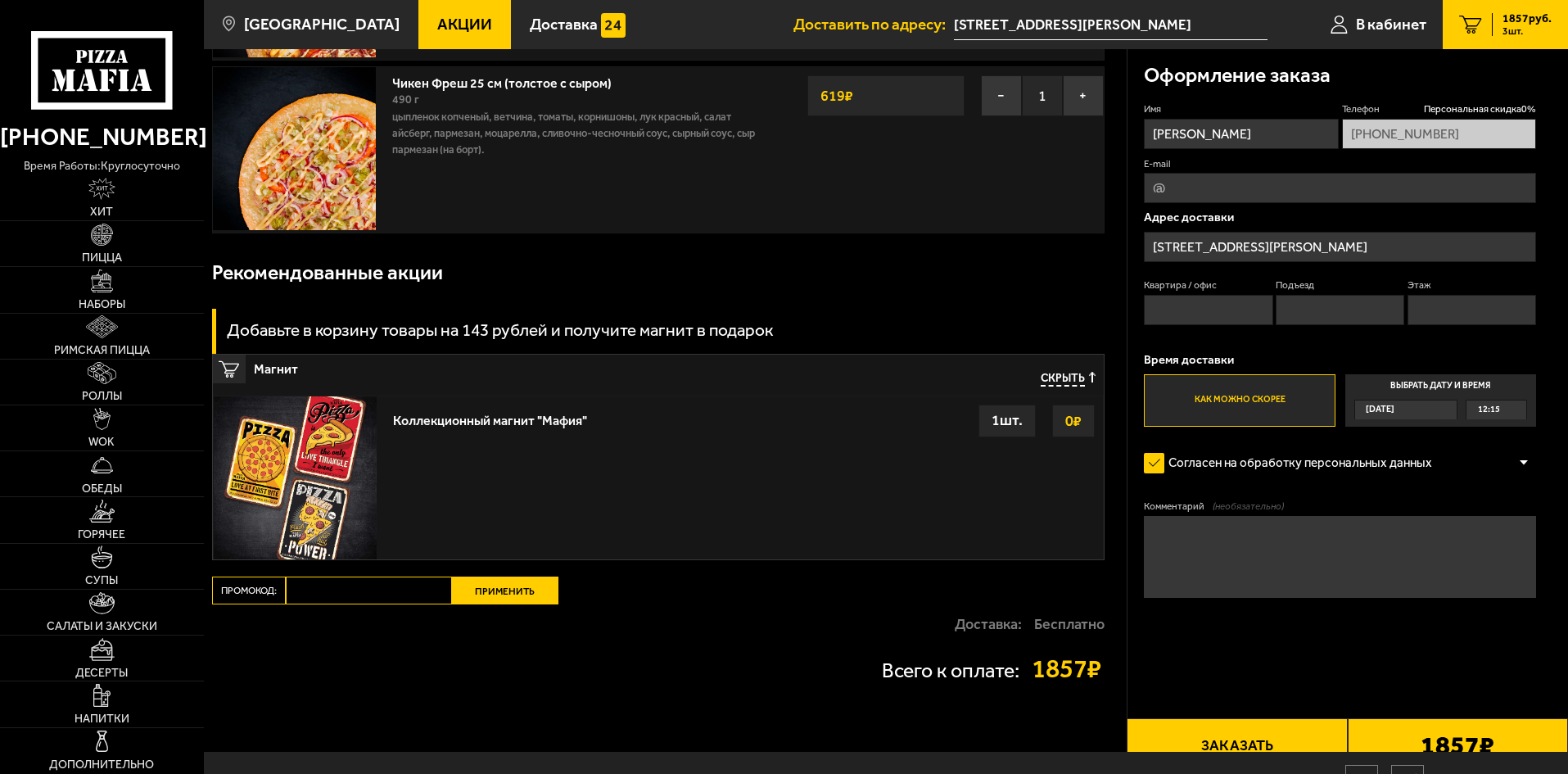
scroll to position [448, 0]
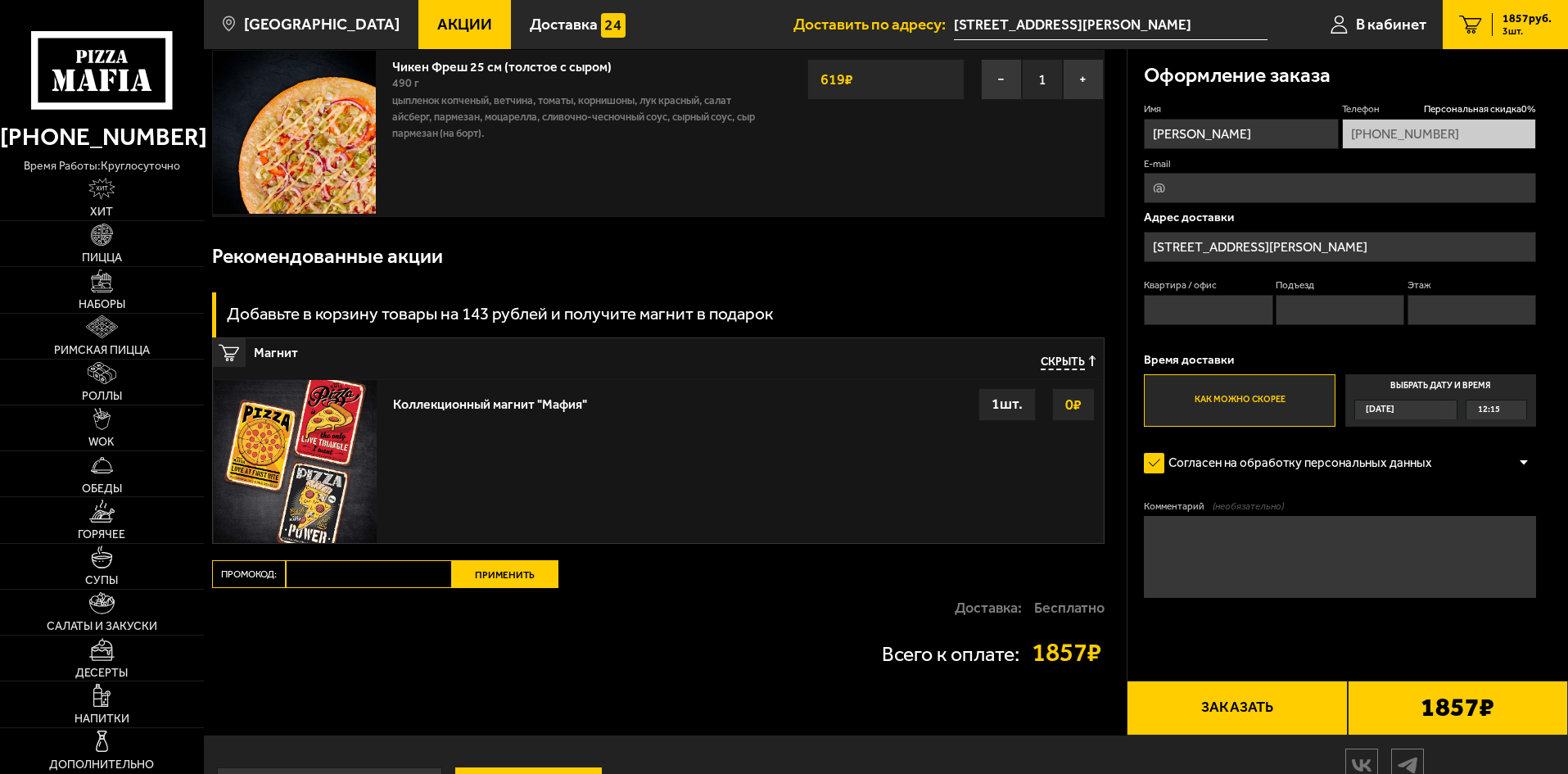
click at [1032, 656] on strong "1857 ₽" at bounding box center [1069, 652] width 74 height 26
click at [371, 558] on div "Ваш заказ Очистить корзину Доставка еды - Корзина Мафия 25 см (толстое с сыром)…" at bounding box center [665, 168] width 923 height 1134
click at [373, 574] on input "Промокод:" at bounding box center [369, 574] width 166 height 28
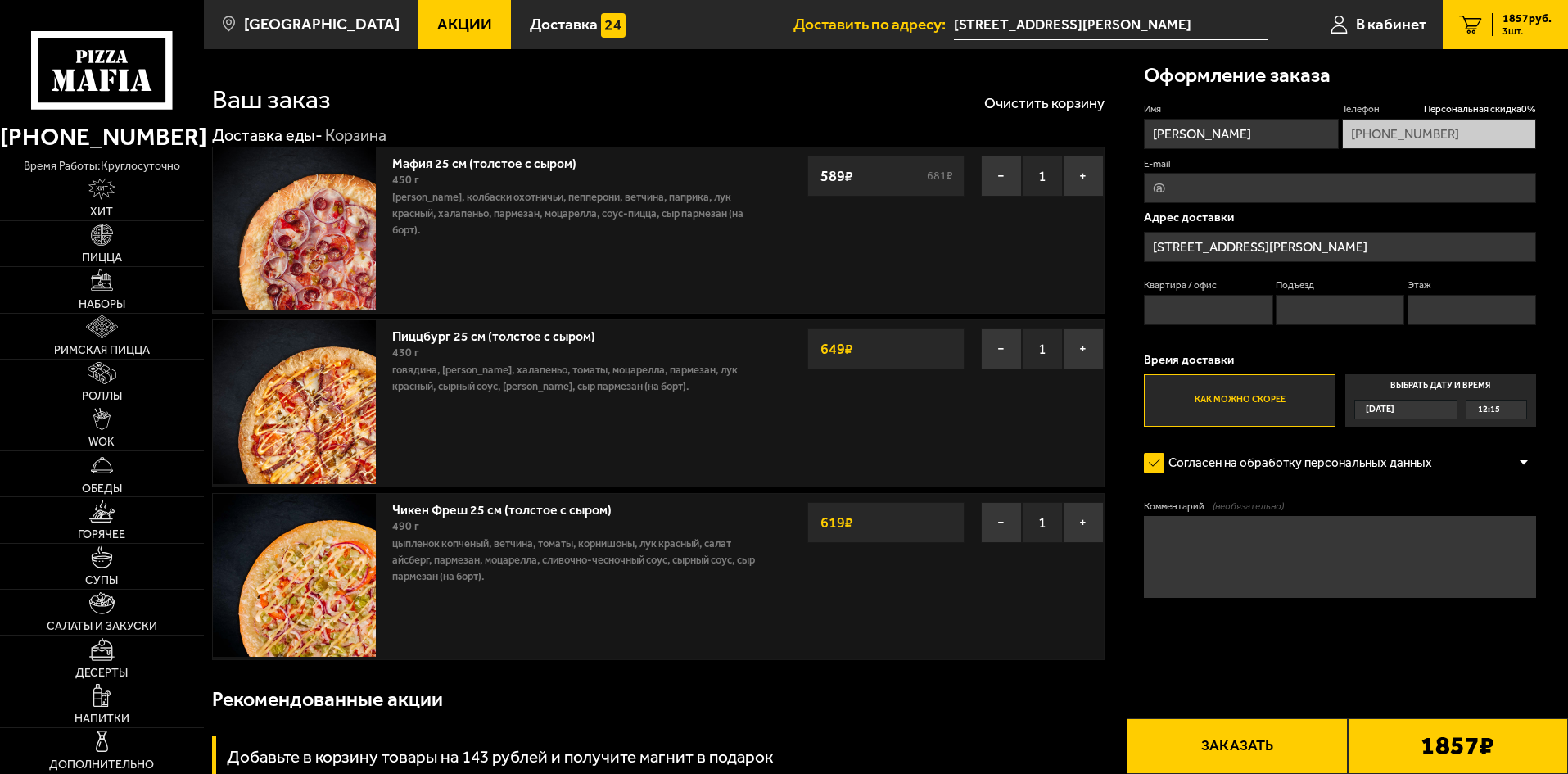
scroll to position [0, 0]
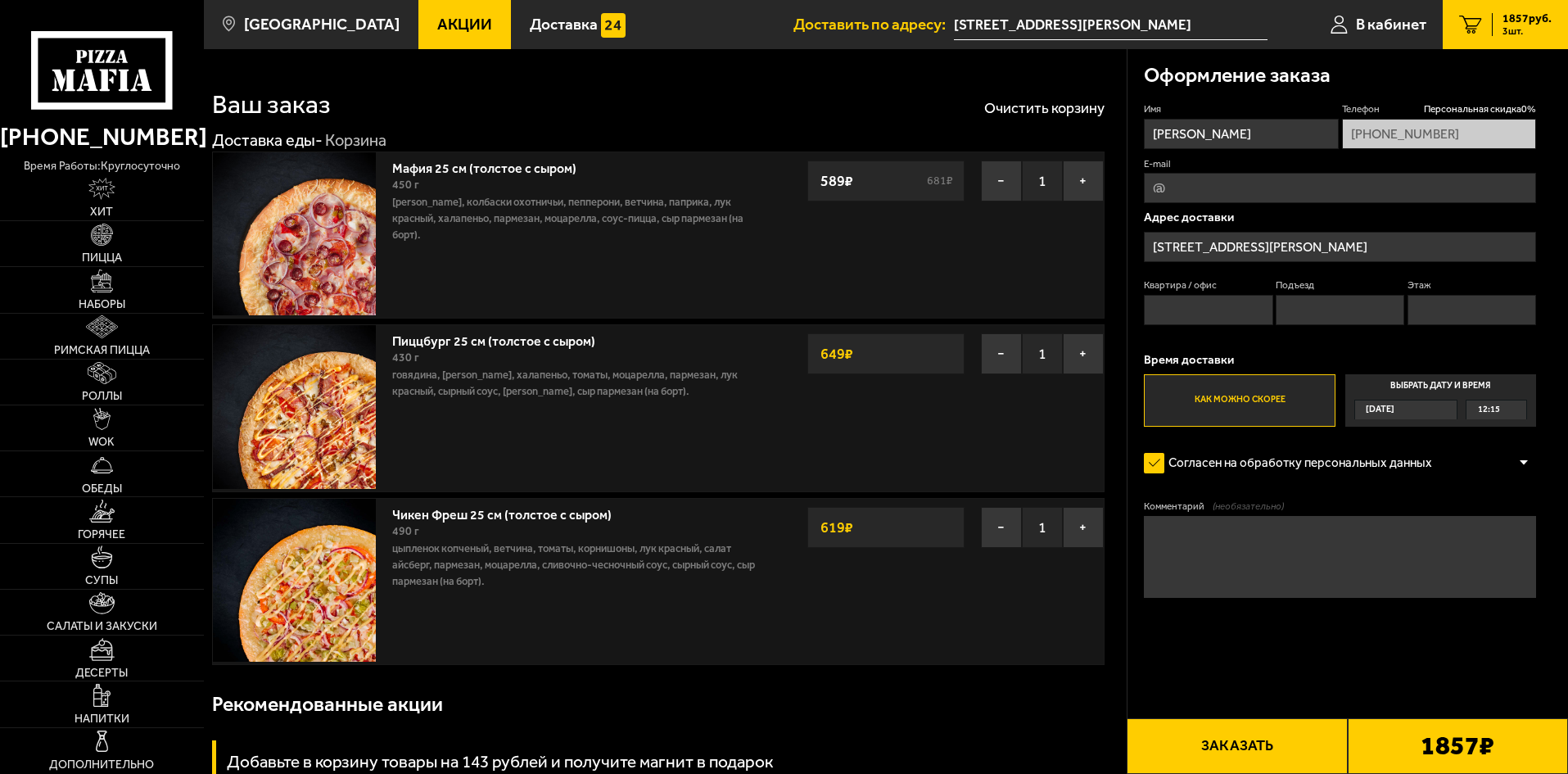
click at [1239, 743] on button "Заказать" at bounding box center [1237, 746] width 220 height 56
click at [1210, 305] on input "Квартира / офис" at bounding box center [1208, 310] width 129 height 30
type input "112"
click at [1279, 310] on input "Подъезд" at bounding box center [1340, 310] width 129 height 30
type input "1"
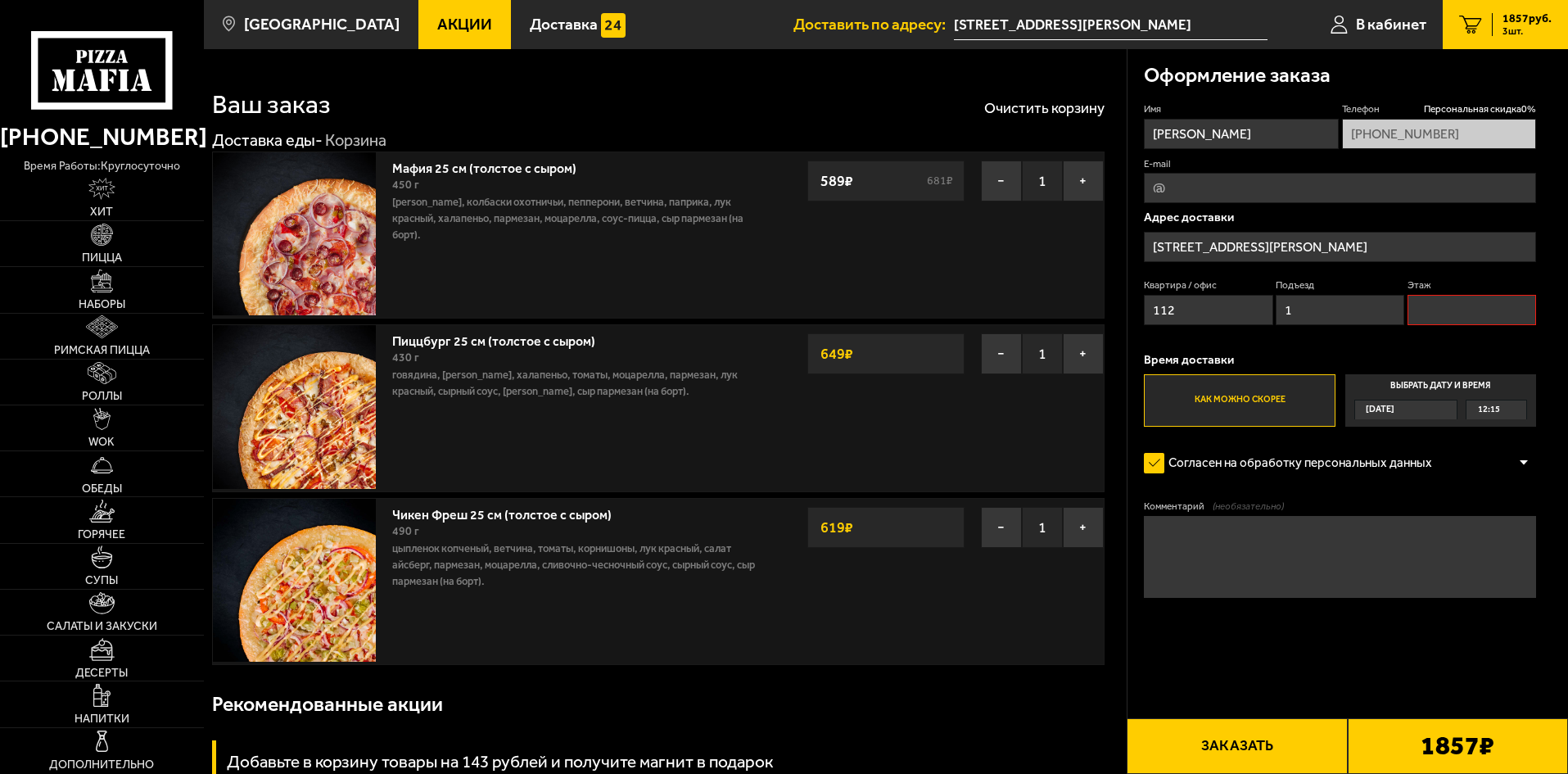
click at [1480, 318] on input "Этаж" at bounding box center [1471, 310] width 129 height 30
type input "9"
click at [1268, 750] on button "Заказать" at bounding box center [1237, 746] width 220 height 56
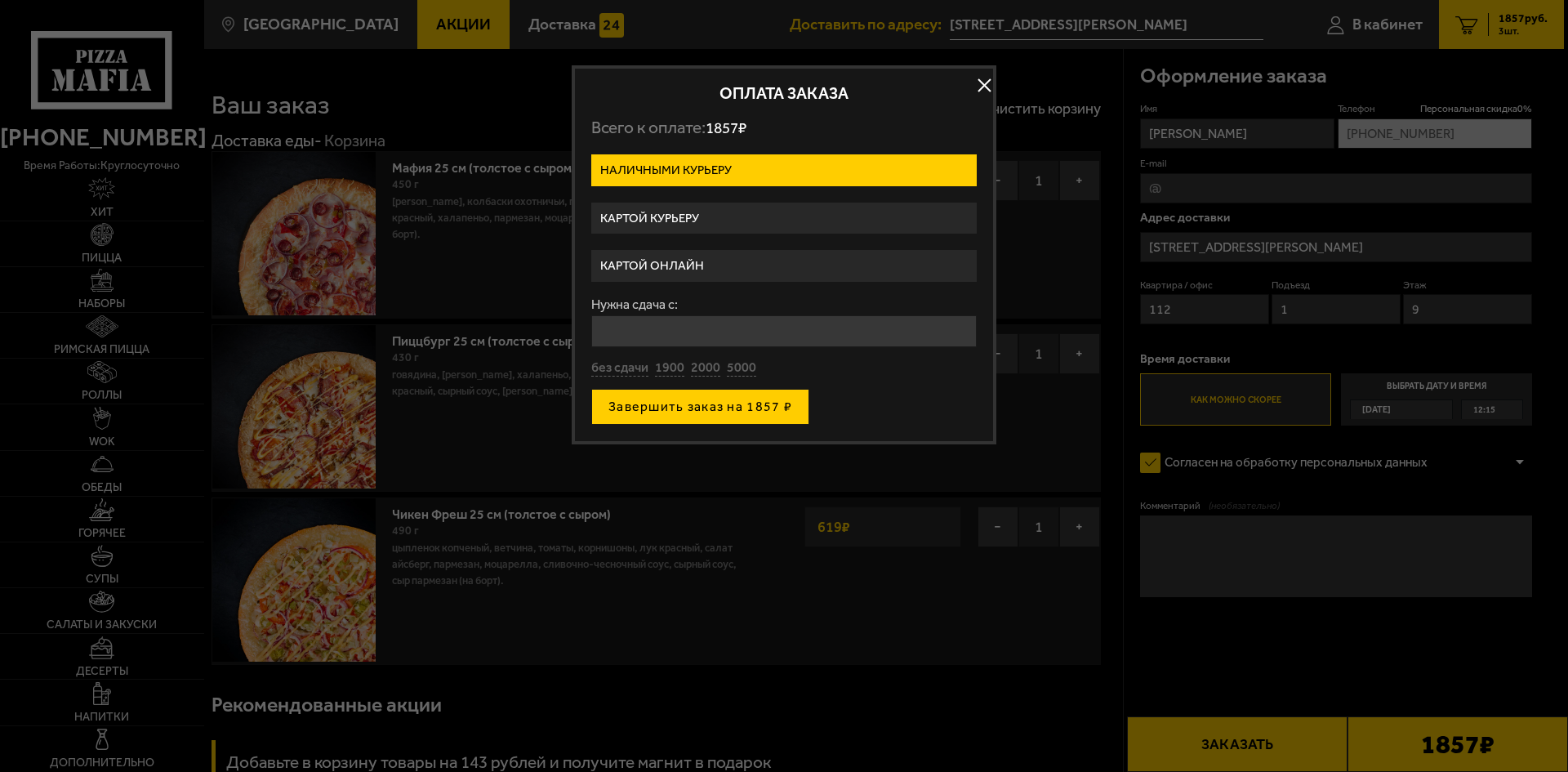
click at [681, 411] on button "Завершить заказ на 1857 ₽" at bounding box center [700, 407] width 218 height 36
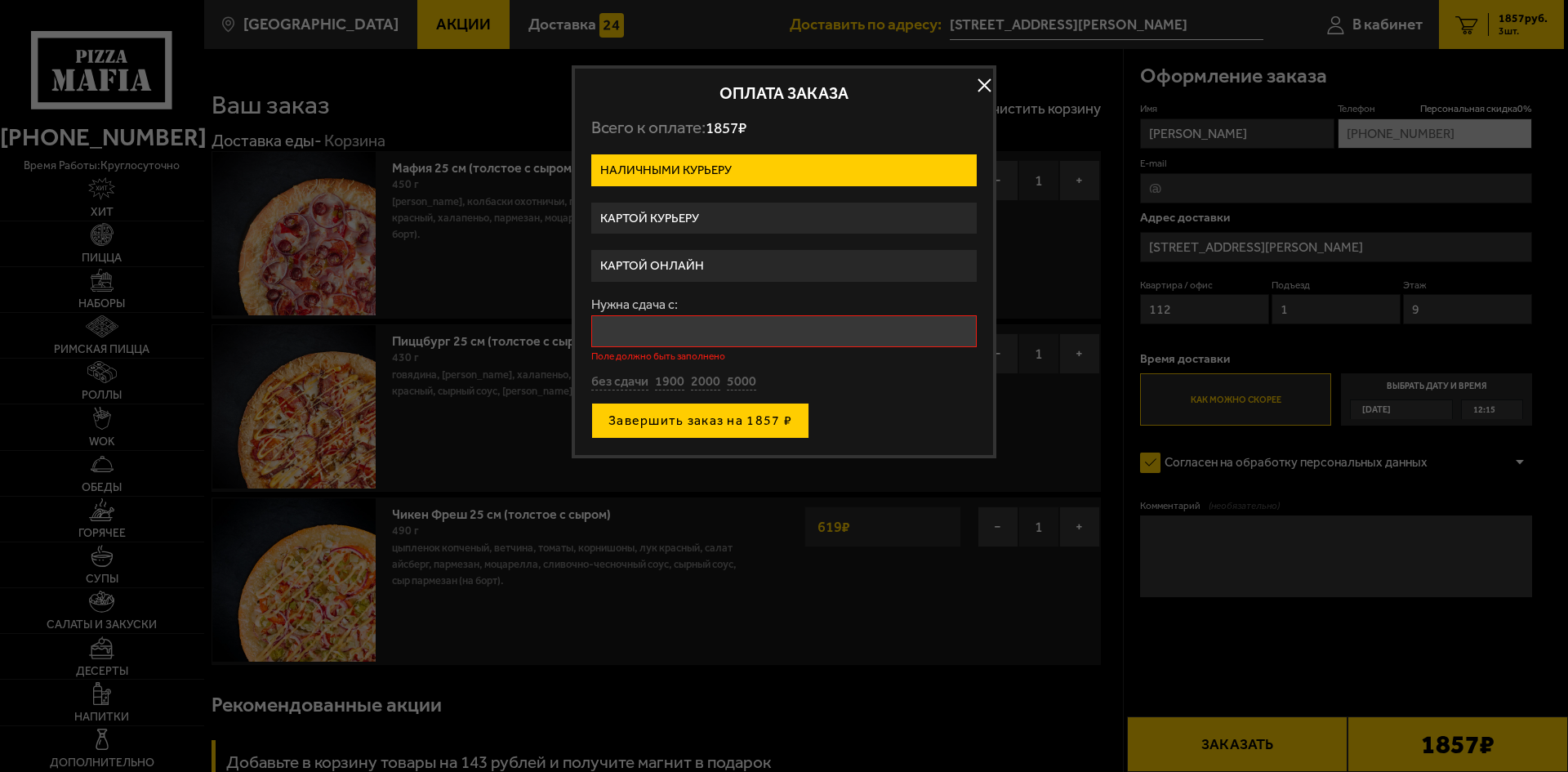
click at [681, 411] on button "Завершить заказ на 1857 ₽" at bounding box center [700, 421] width 218 height 36
click at [780, 335] on input "Нужна сдача с:" at bounding box center [784, 331] width 385 height 32
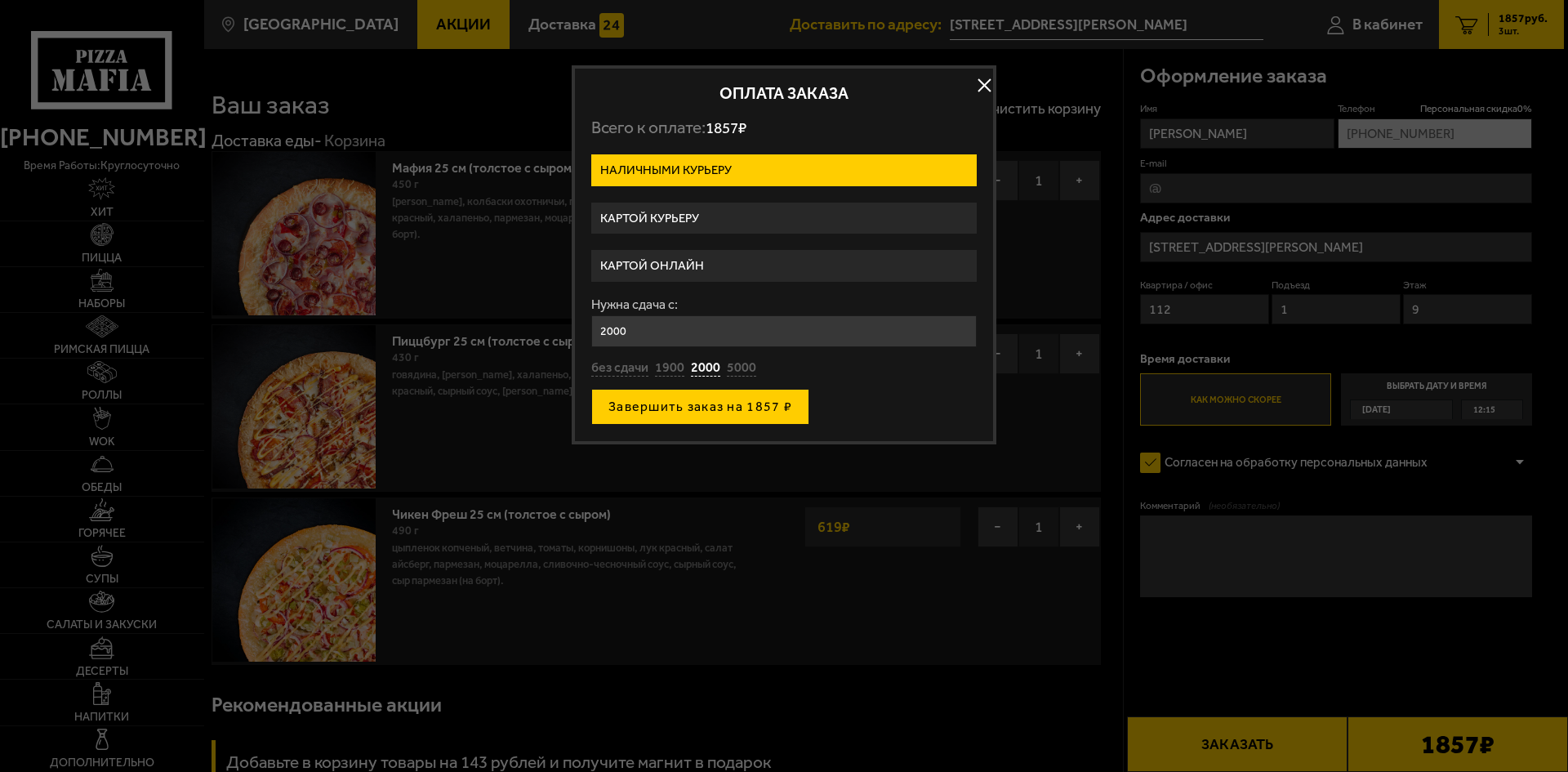
type input "2000"
click at [764, 406] on button "Завершить заказ на 1857 ₽" at bounding box center [700, 407] width 218 height 36
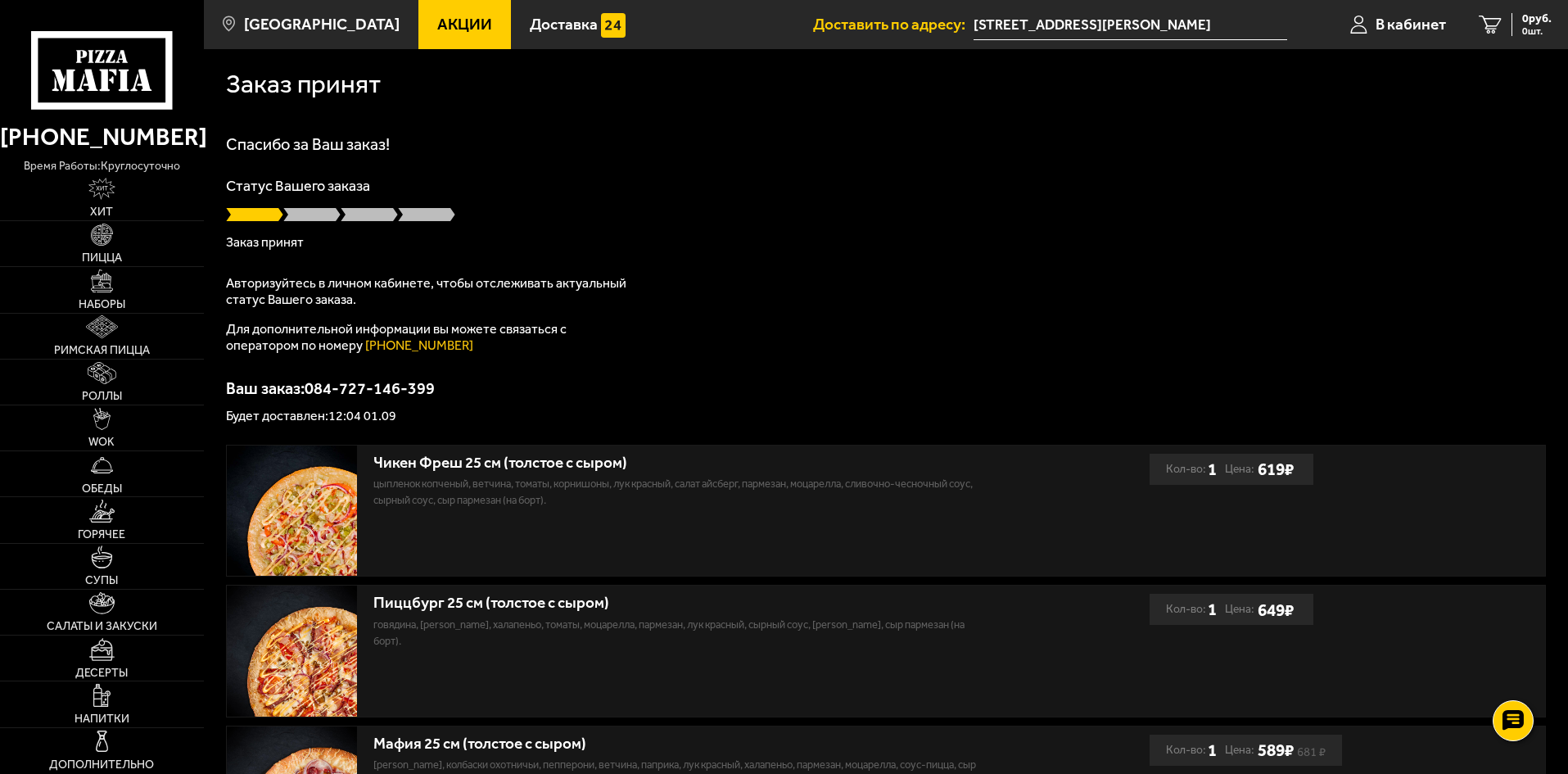
click at [465, 21] on link "Акции" at bounding box center [464, 24] width 93 height 49
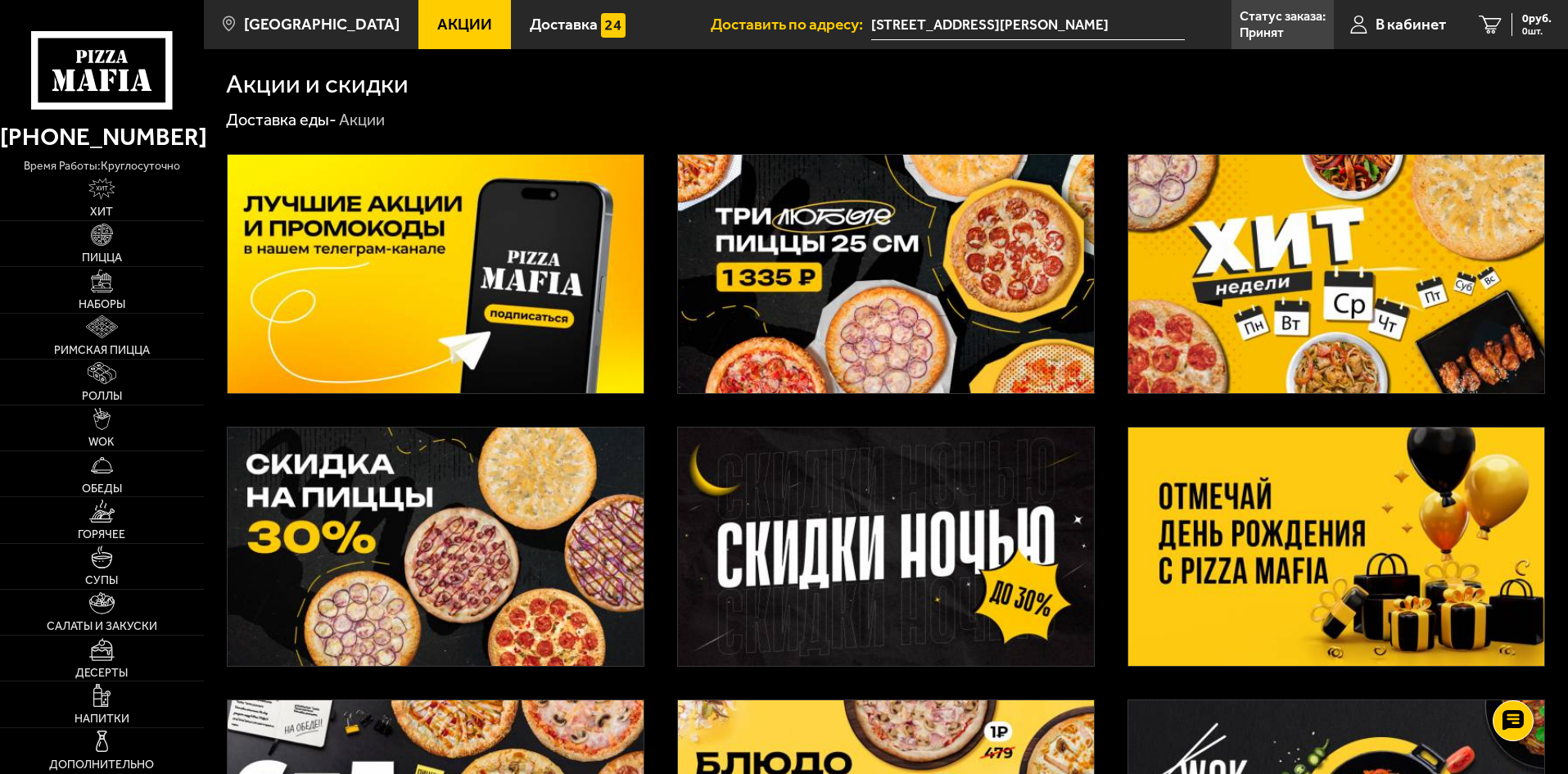
click at [917, 289] on img at bounding box center [886, 274] width 416 height 238
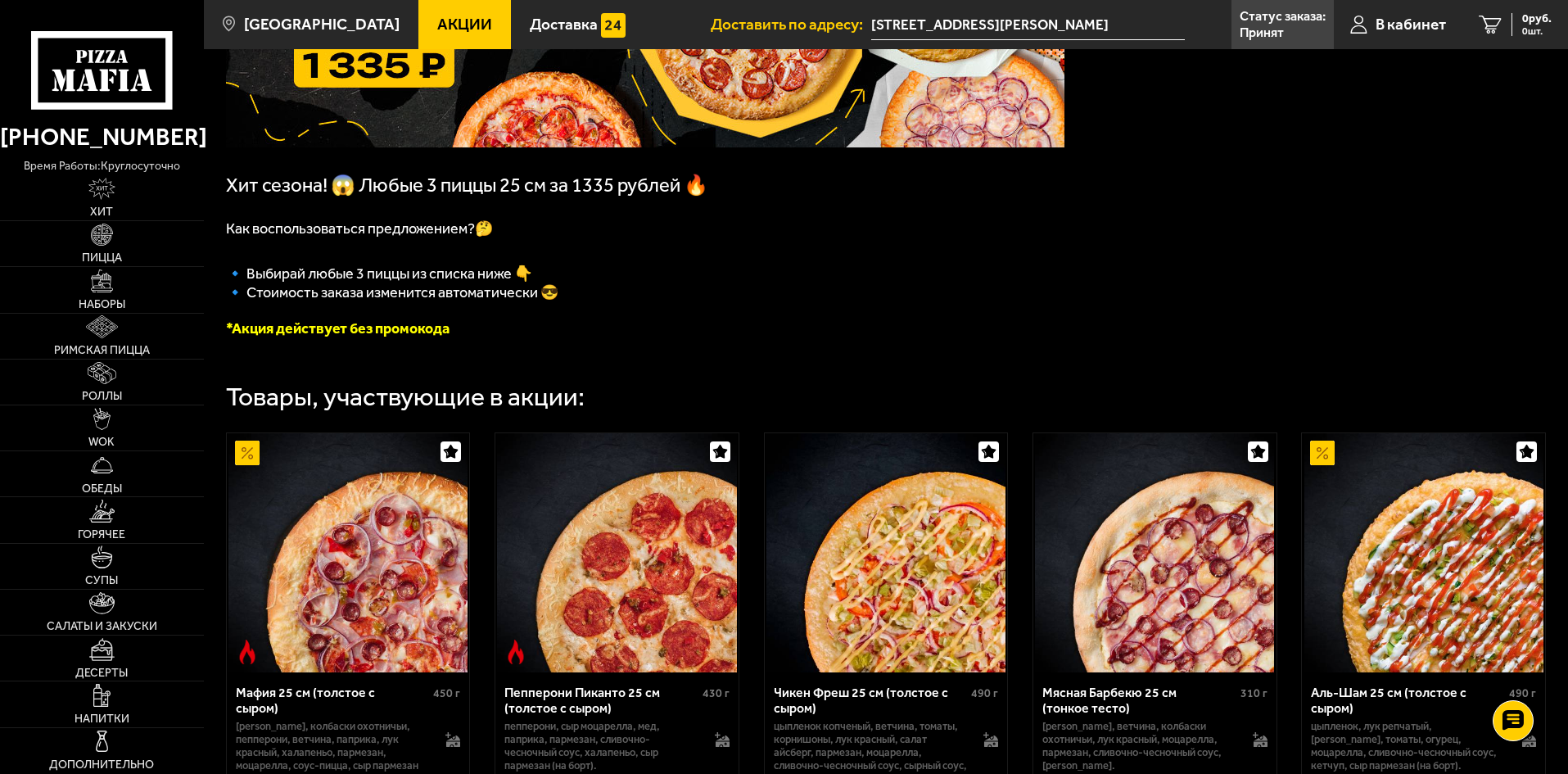
scroll to position [491, 0]
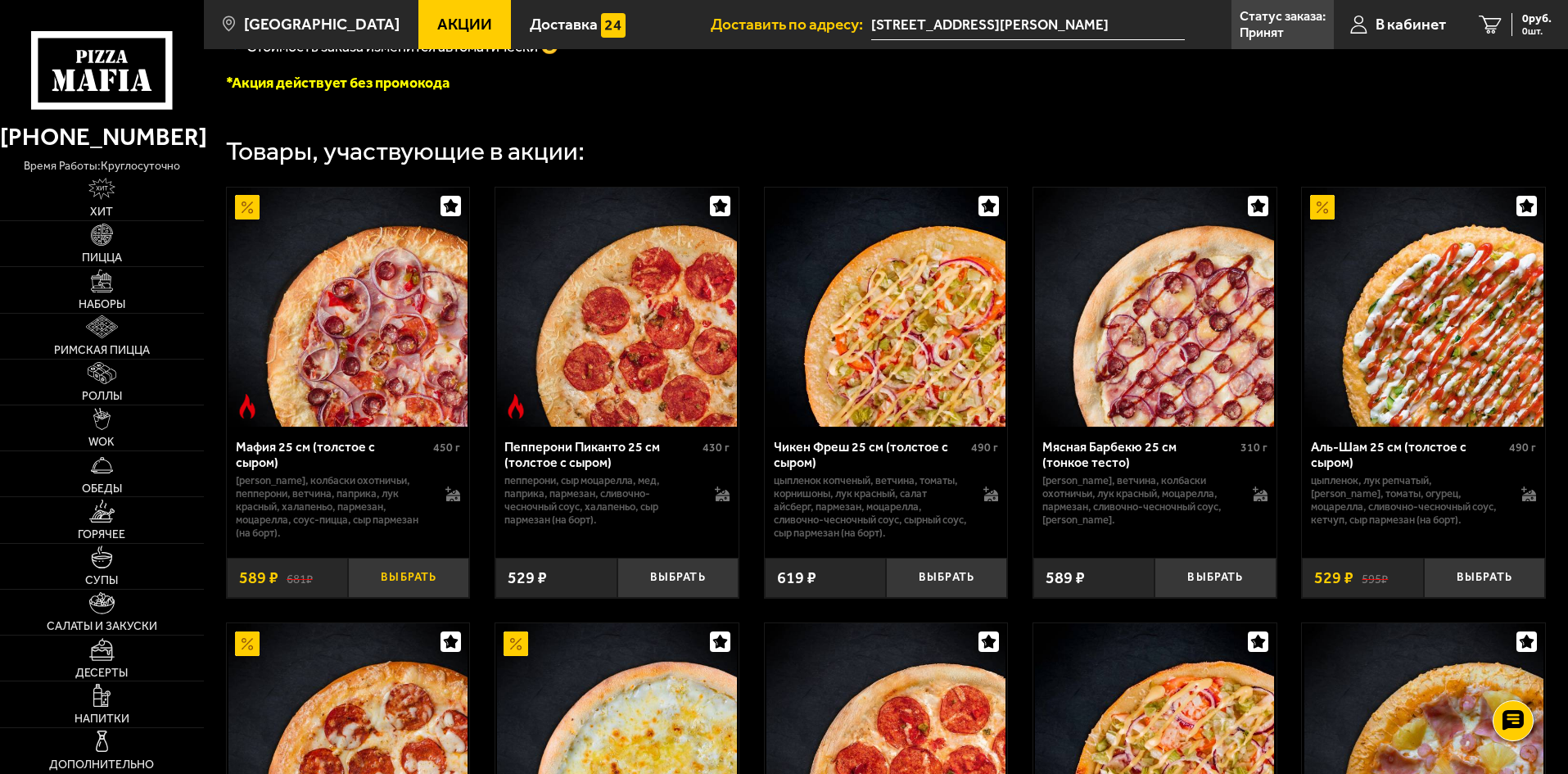
click at [410, 594] on button "Выбрать" at bounding box center [408, 578] width 121 height 40
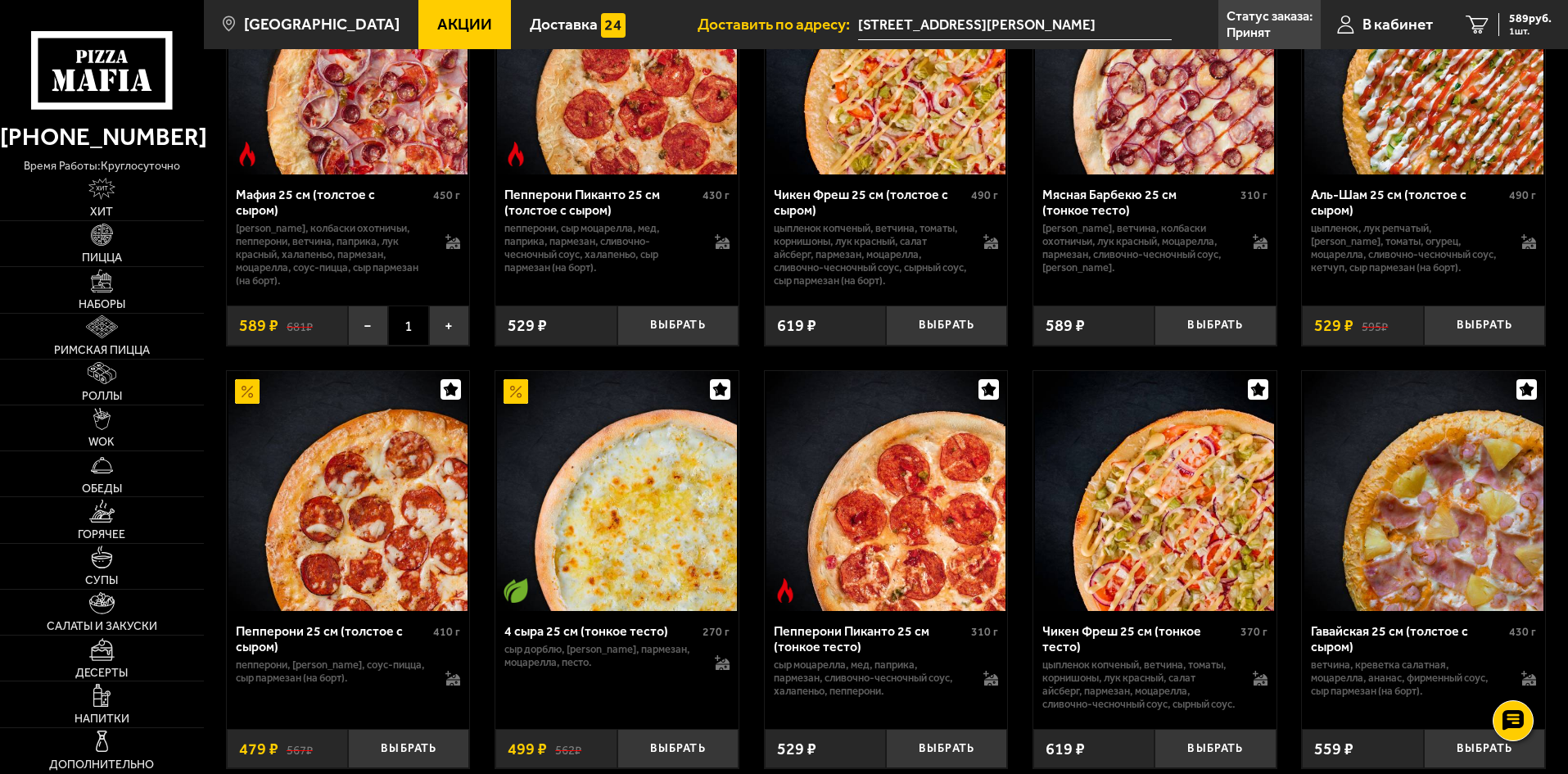
scroll to position [819, 0]
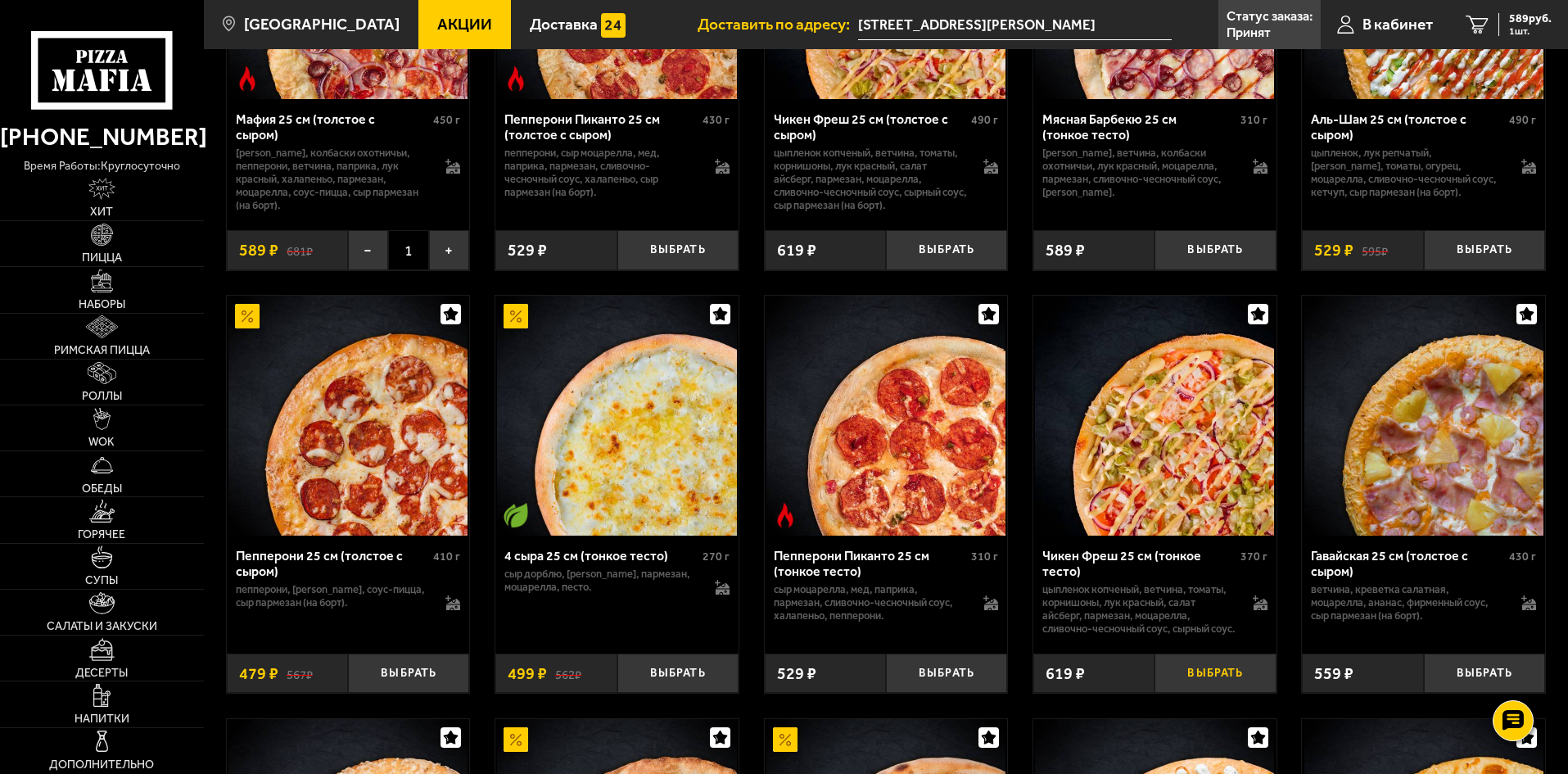
click at [1208, 691] on button "Выбрать" at bounding box center [1214, 673] width 121 height 40
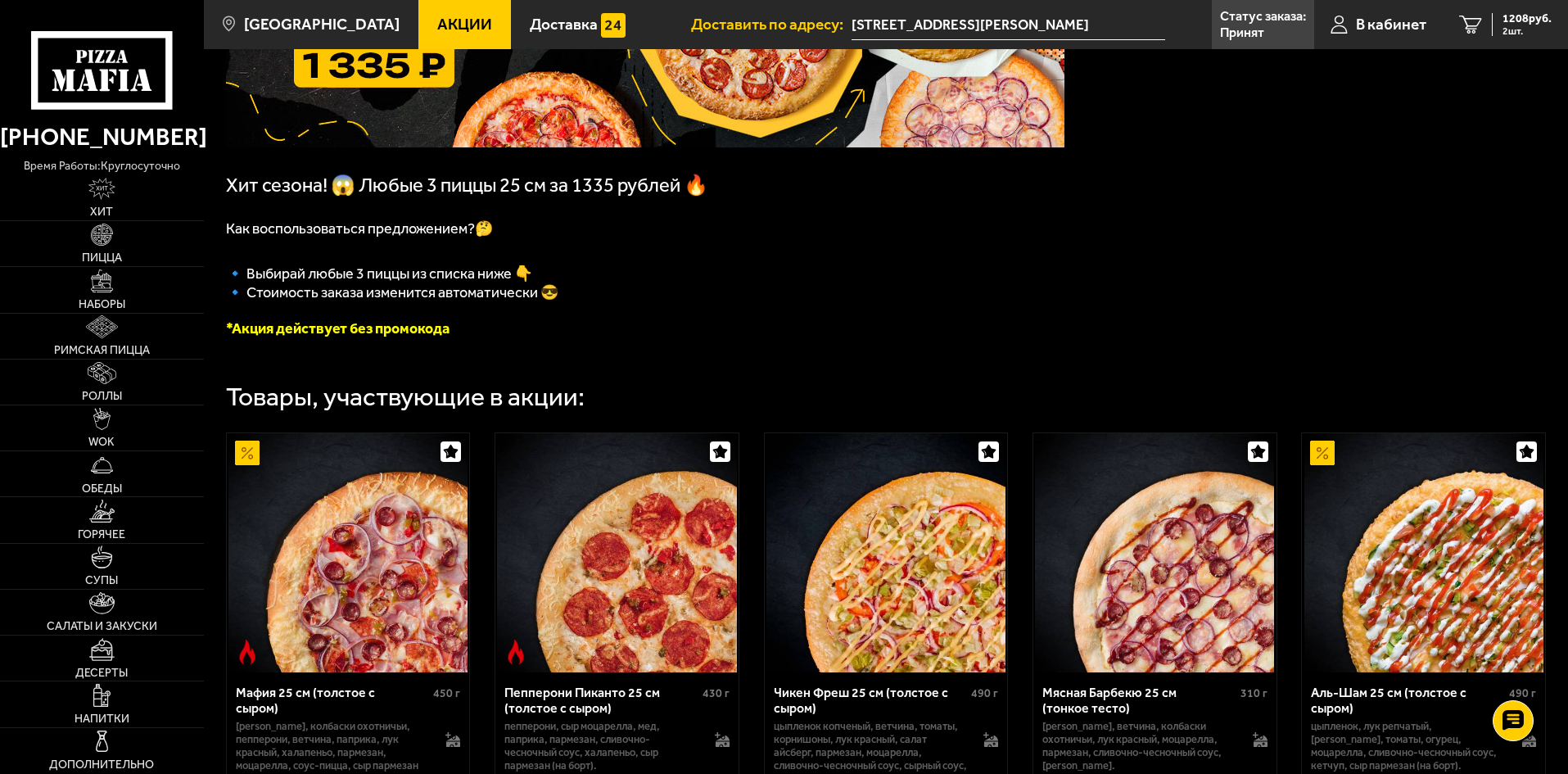
scroll to position [0, 0]
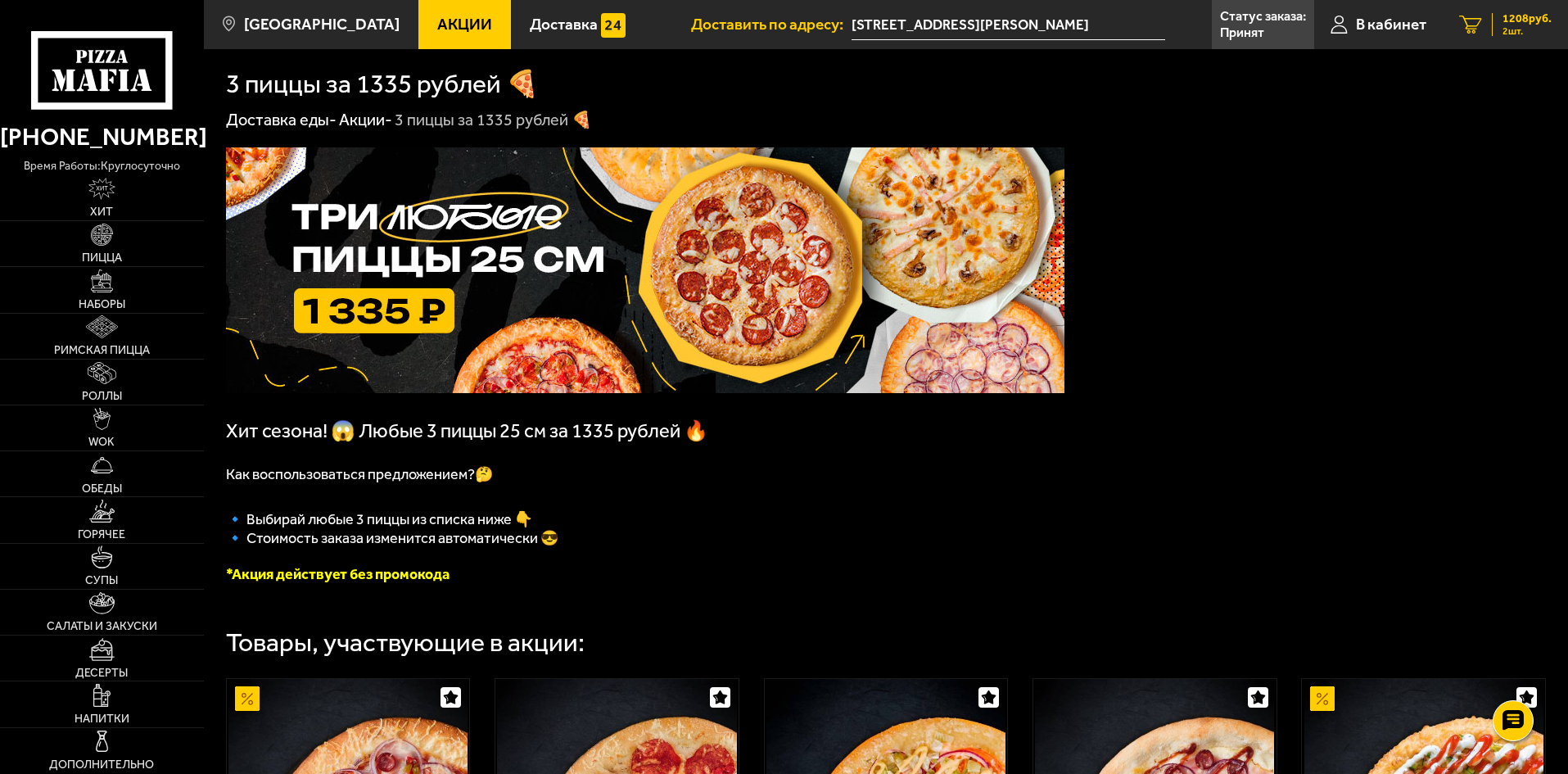
click at [1443, 22] on link "2 1208 руб. 2 шт." at bounding box center [1505, 24] width 125 height 49
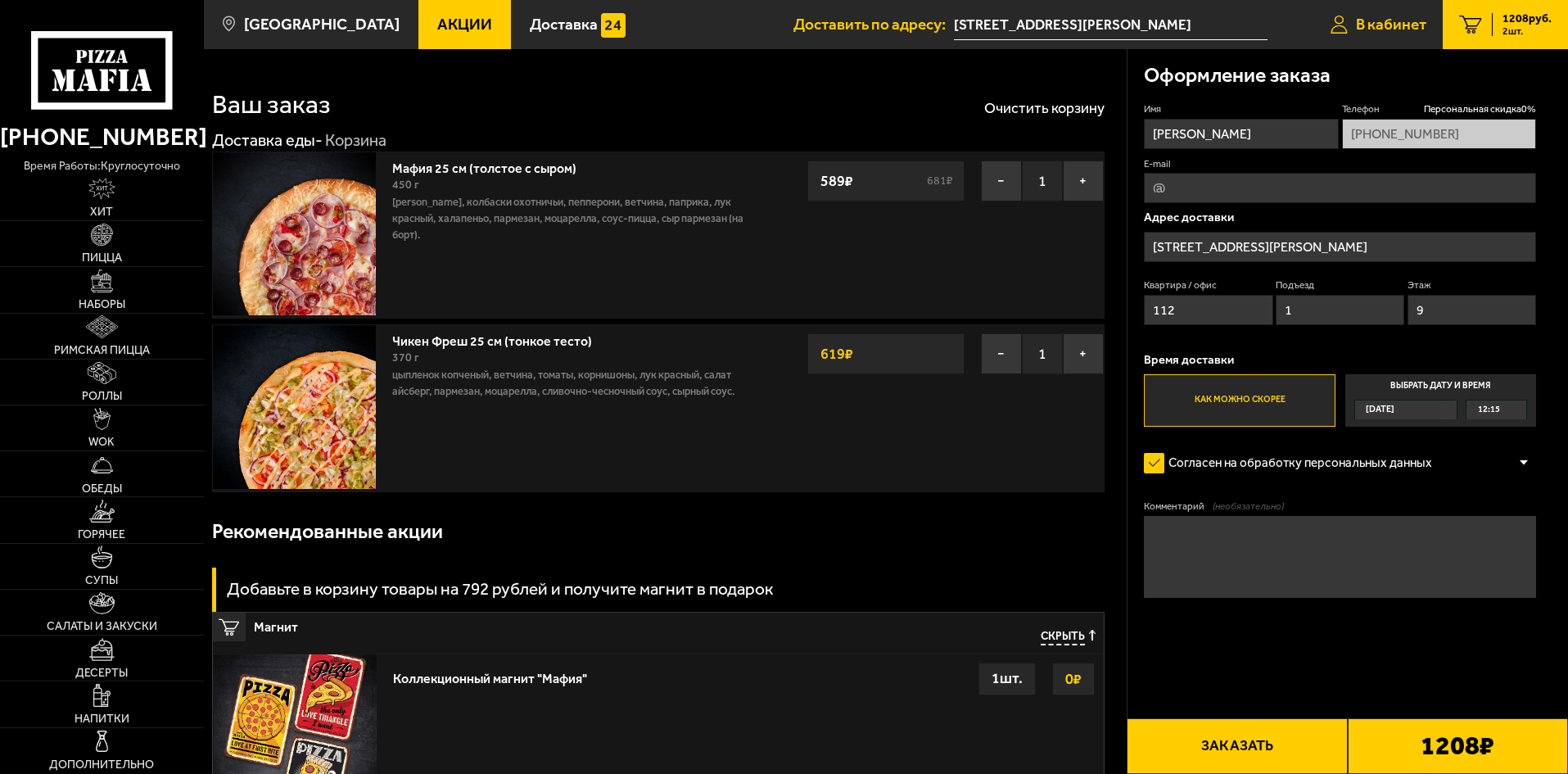
click at [1389, 11] on link "В кабинет" at bounding box center [1378, 24] width 129 height 49
type input "[PHONE_NUMBER]"
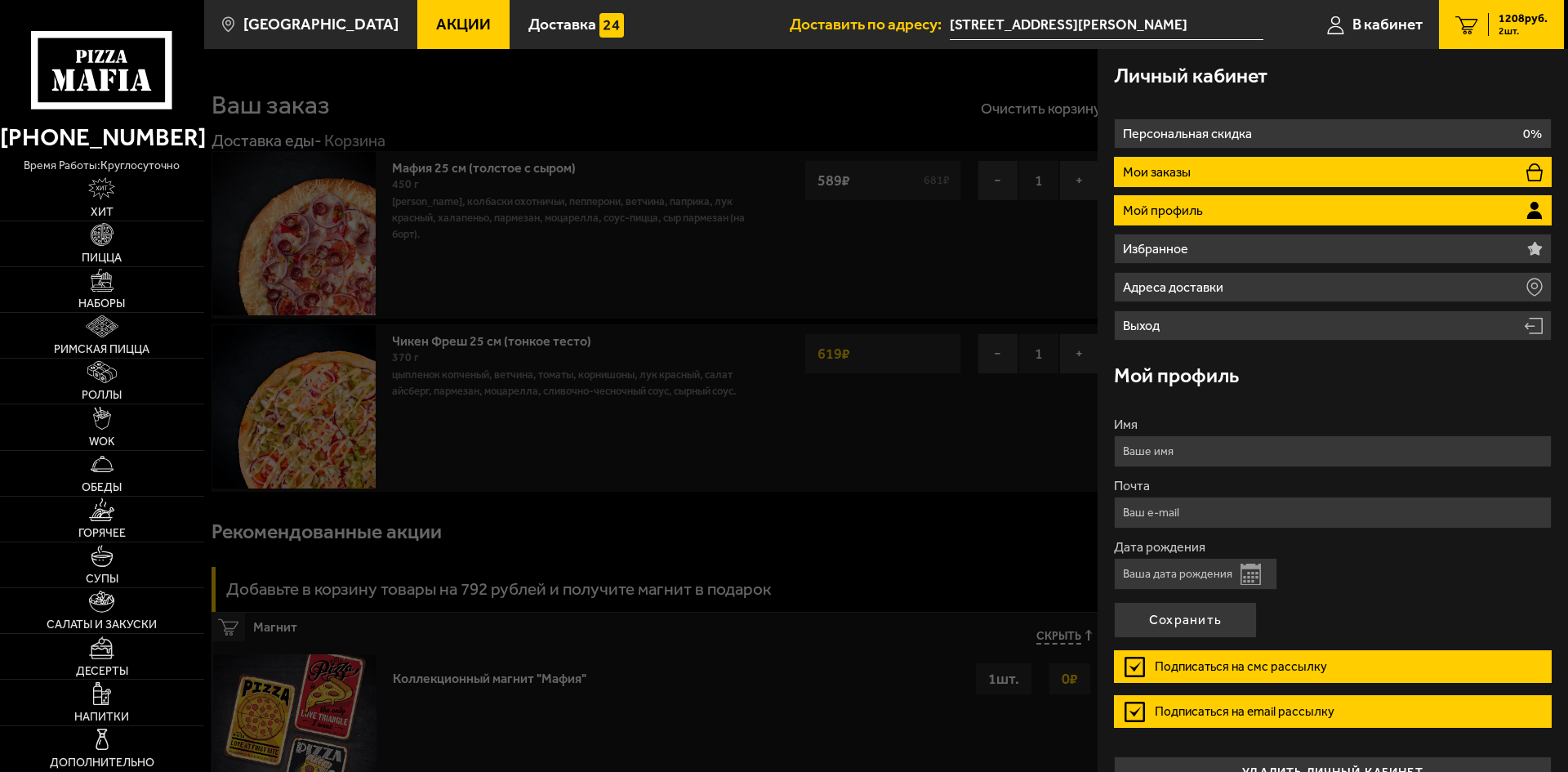
click at [1311, 164] on li "Мои заказы" at bounding box center [1333, 172] width 438 height 30
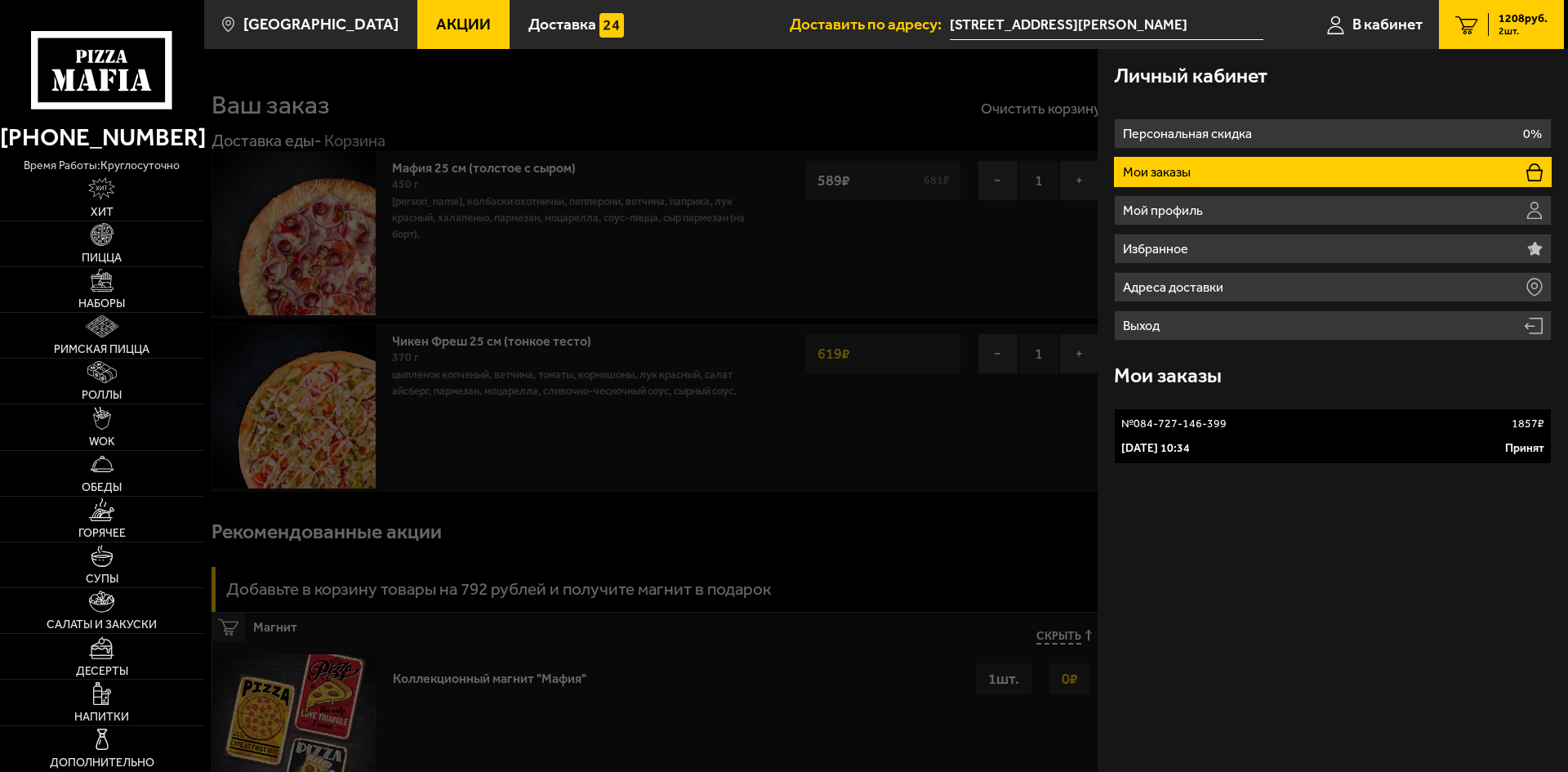
click at [1496, 444] on div "[DATE] 10:34 Принят" at bounding box center [1333, 448] width 423 height 16
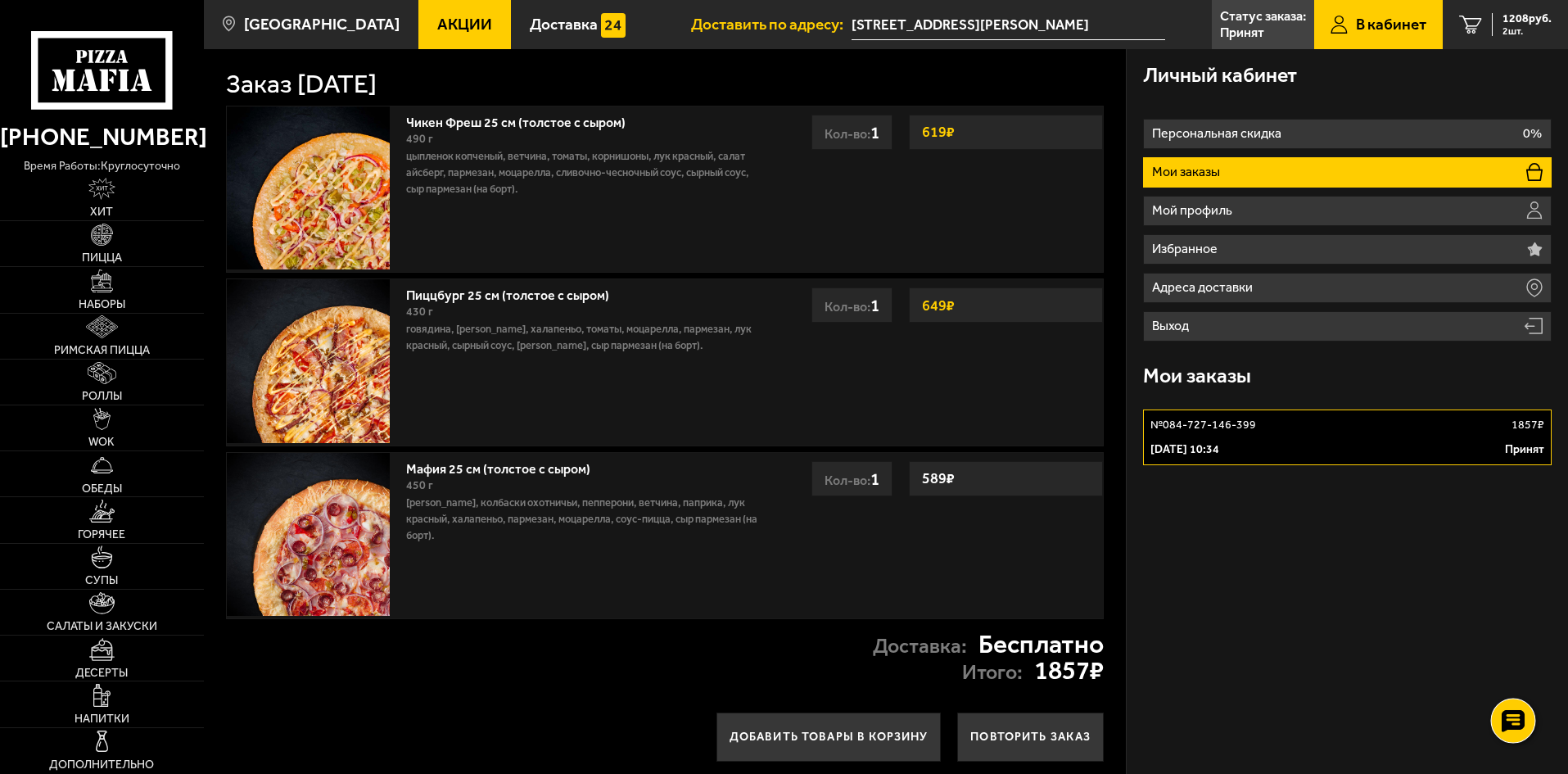
click at [1516, 725] on icon at bounding box center [1513, 720] width 24 height 23
click at [1512, 723] on use at bounding box center [1514, 721] width 16 height 16
click at [1512, 723] on icon at bounding box center [1513, 720] width 24 height 23
click at [1511, 724] on use at bounding box center [1514, 721] width 16 height 16
click at [1243, 437] on link "№ 084-727-146-399 1857 ₽ [DATE] 10:34 Принят" at bounding box center [1347, 437] width 409 height 56
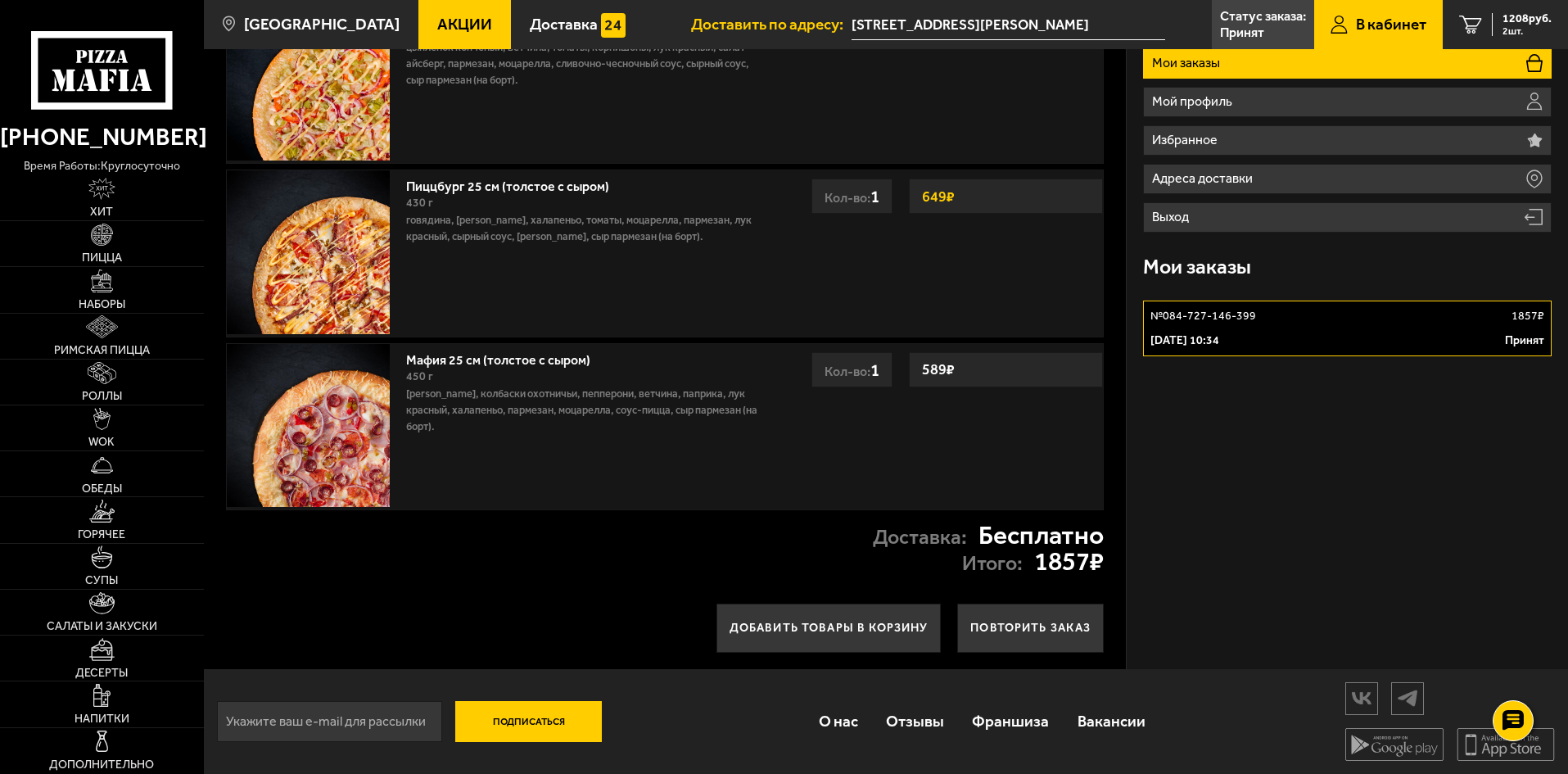
scroll to position [111, 0]
click at [1049, 621] on button "Повторить заказ" at bounding box center [1030, 627] width 147 height 49
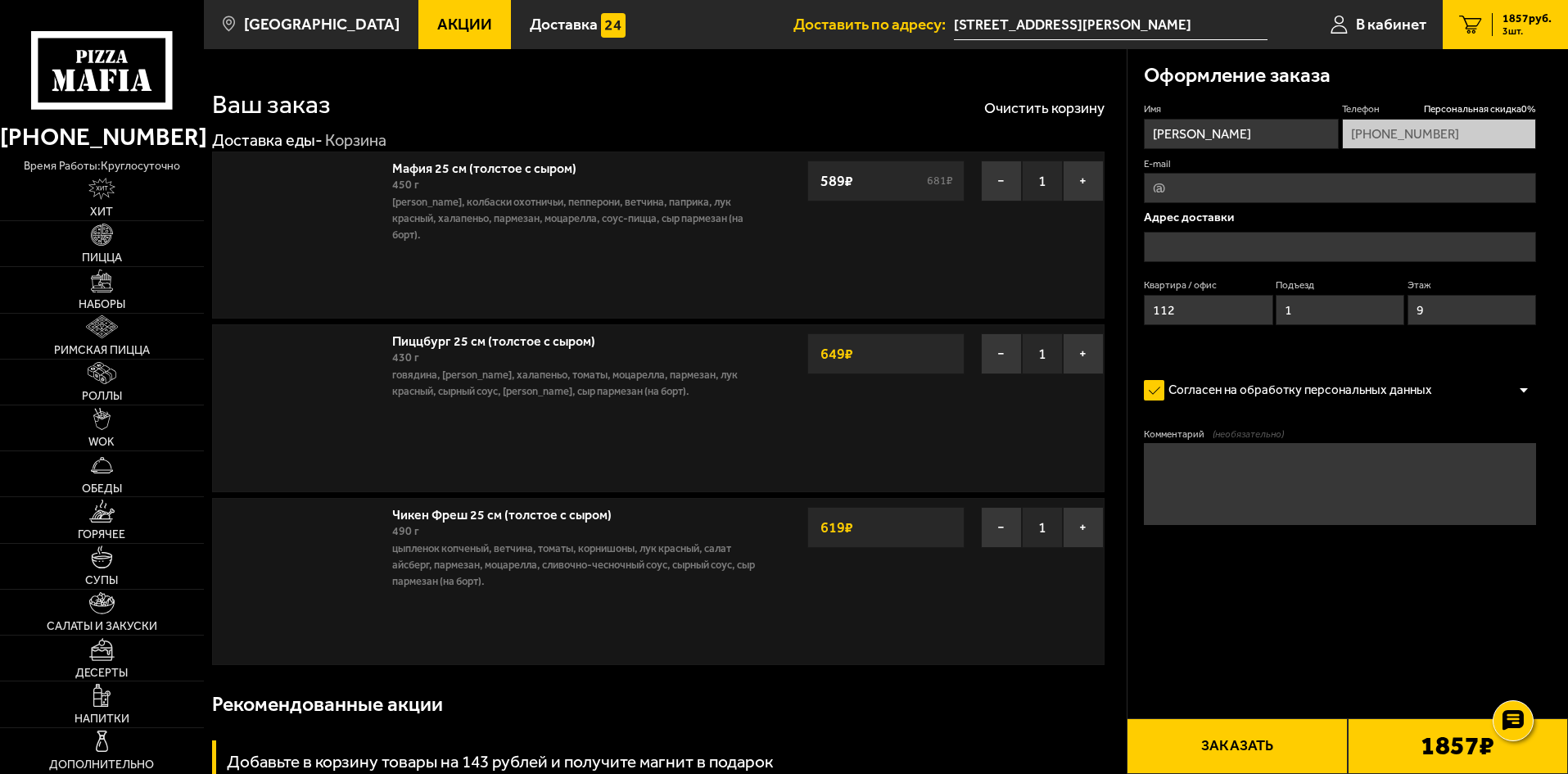
type input "[STREET_ADDRESS][PERSON_NAME]"
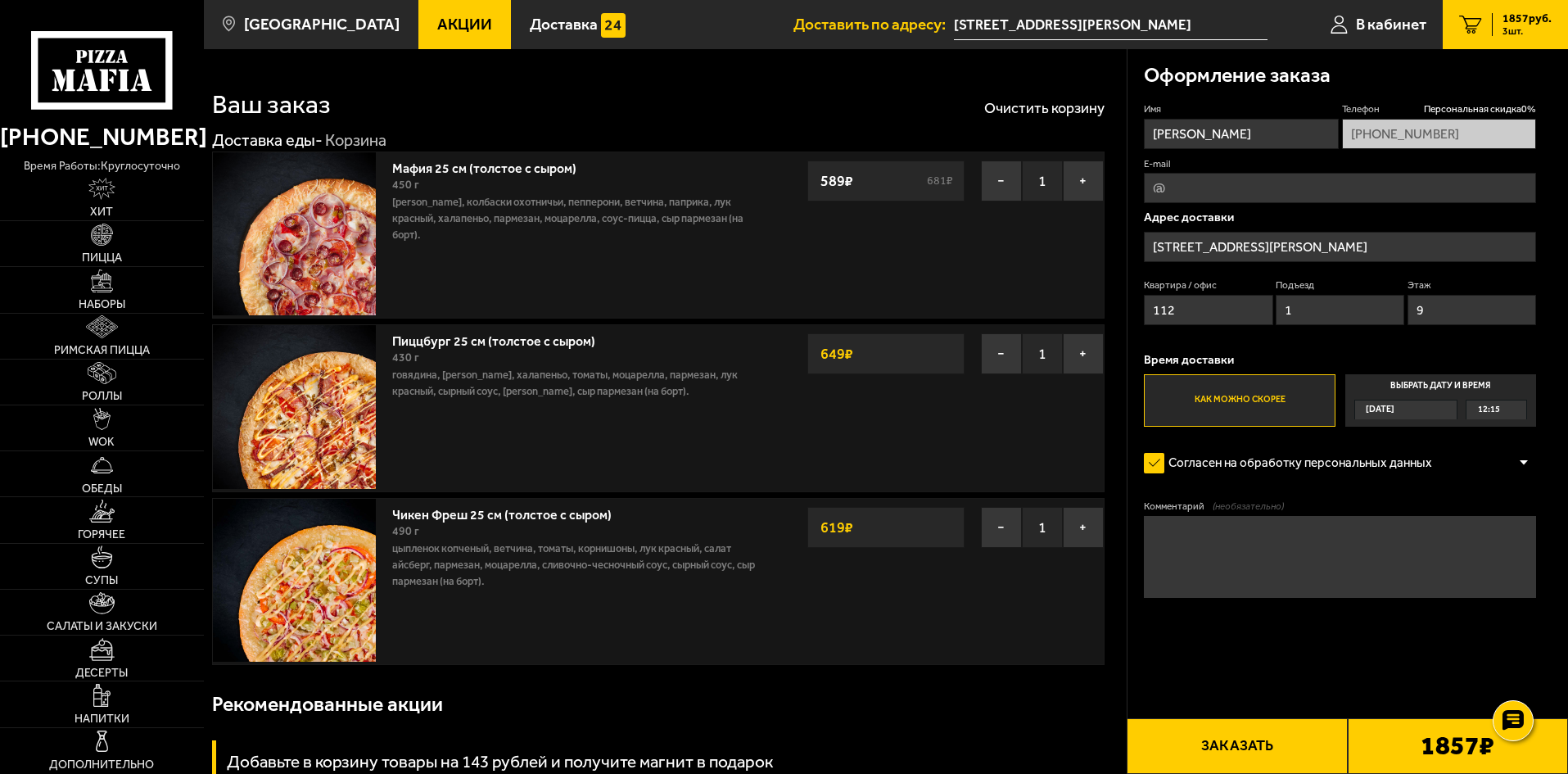
drag, startPoint x: 1112, startPoint y: 414, endPoint x: 1095, endPoint y: 416, distance: 17.3
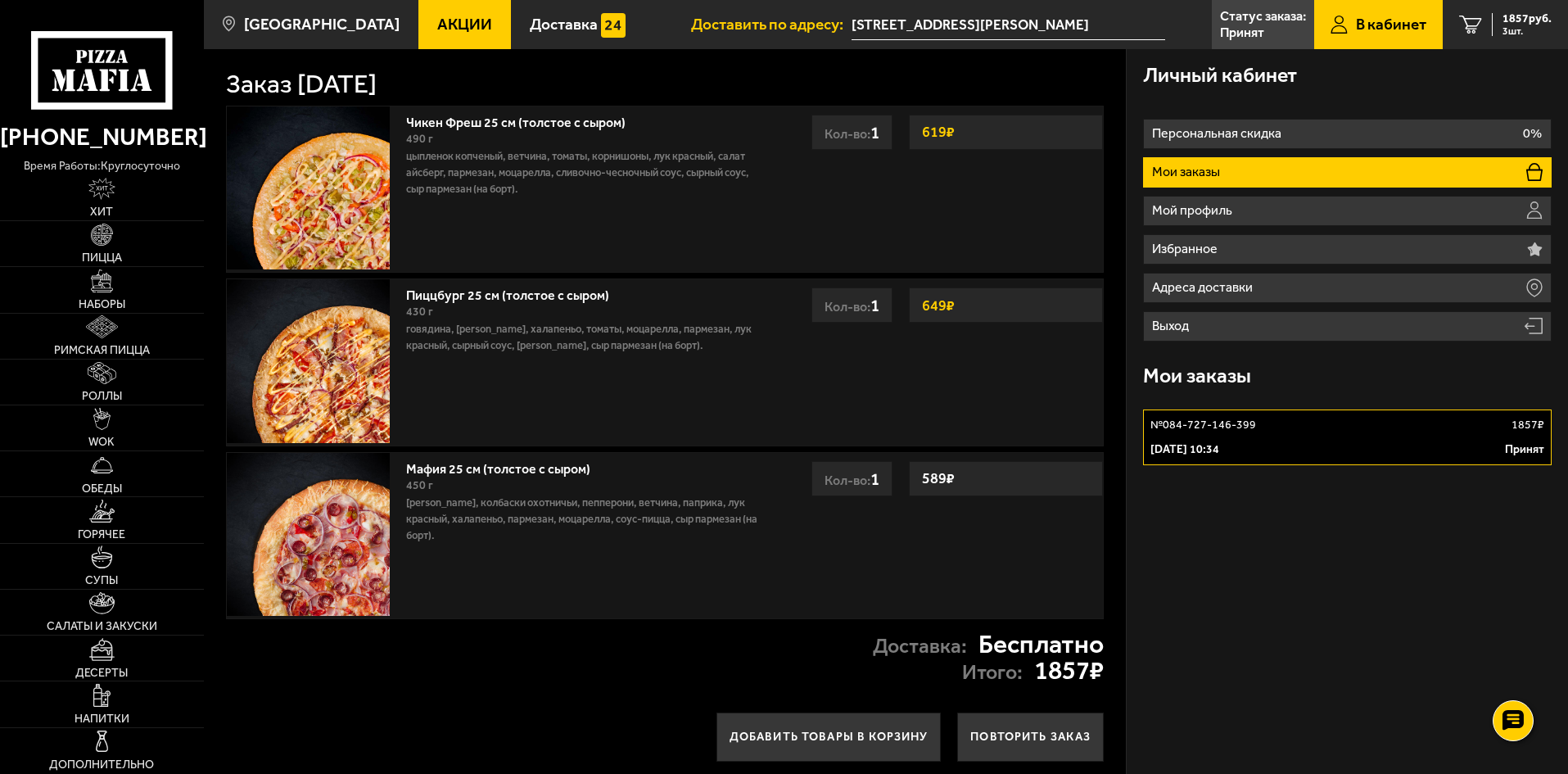
scroll to position [111, 0]
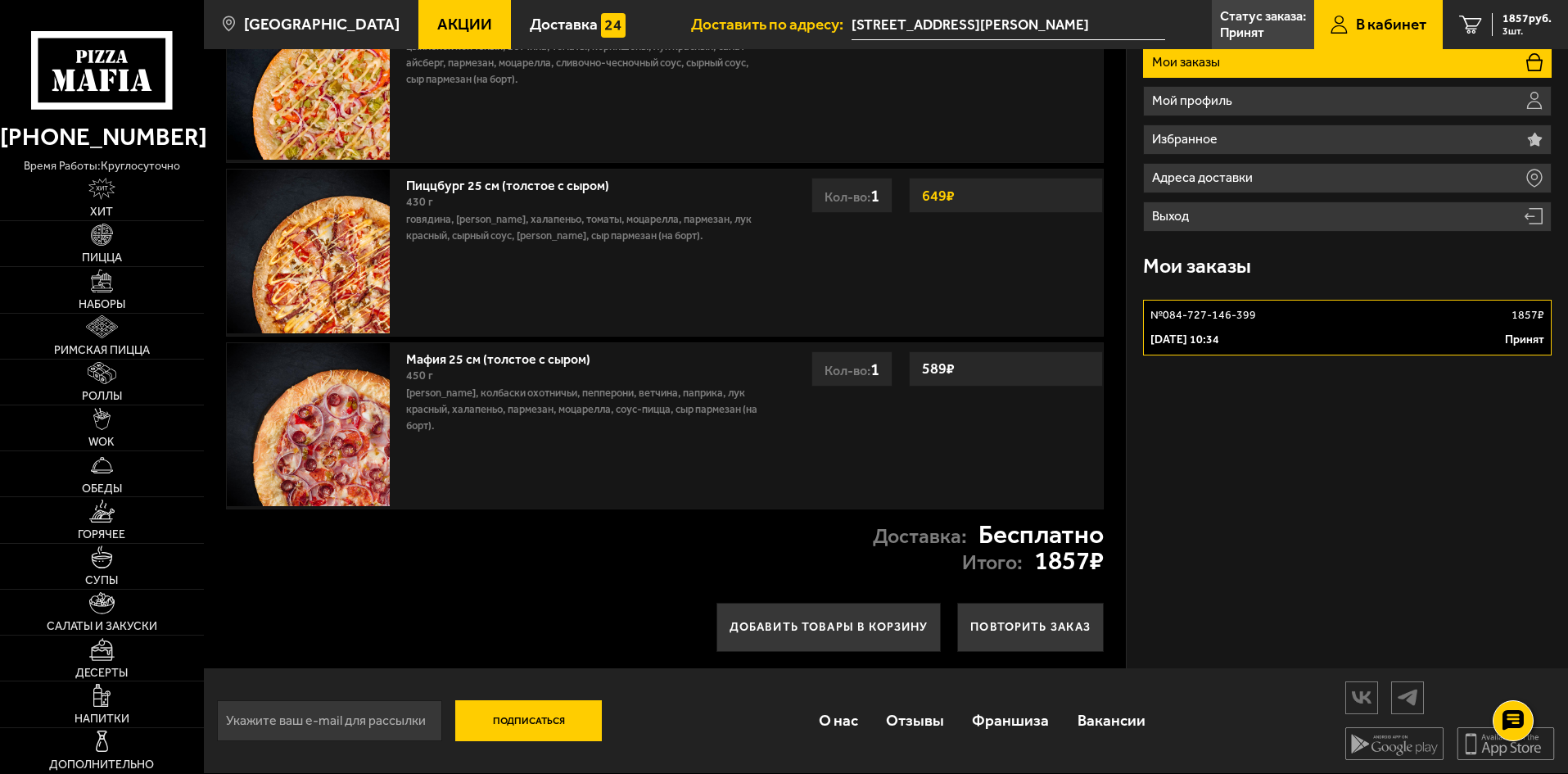
click at [1226, 323] on link "№ 084-727-146-399 1857 ₽ [DATE] 10:34 Принят" at bounding box center [1347, 328] width 409 height 56
click at [110, 121] on link "[PHONE_NUMBER]" at bounding box center [102, 137] width 204 height 40
